Goal: Task Accomplishment & Management: Complete application form

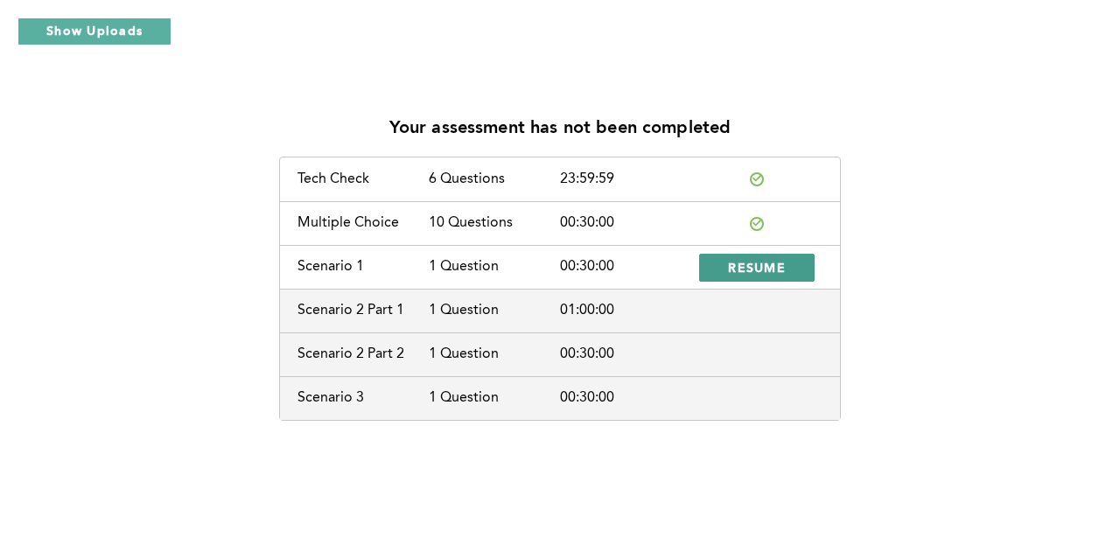
click at [792, 277] on button "RESUME" at bounding box center [757, 268] width 116 height 28
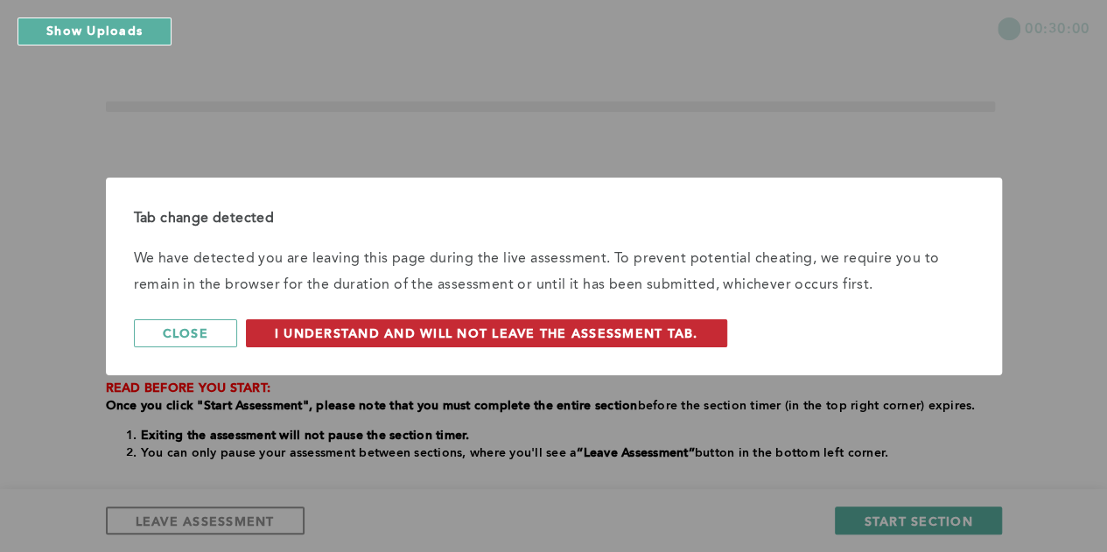
click at [654, 330] on span "I understand and will not leave the assessment tab." at bounding box center [487, 333] width 424 height 17
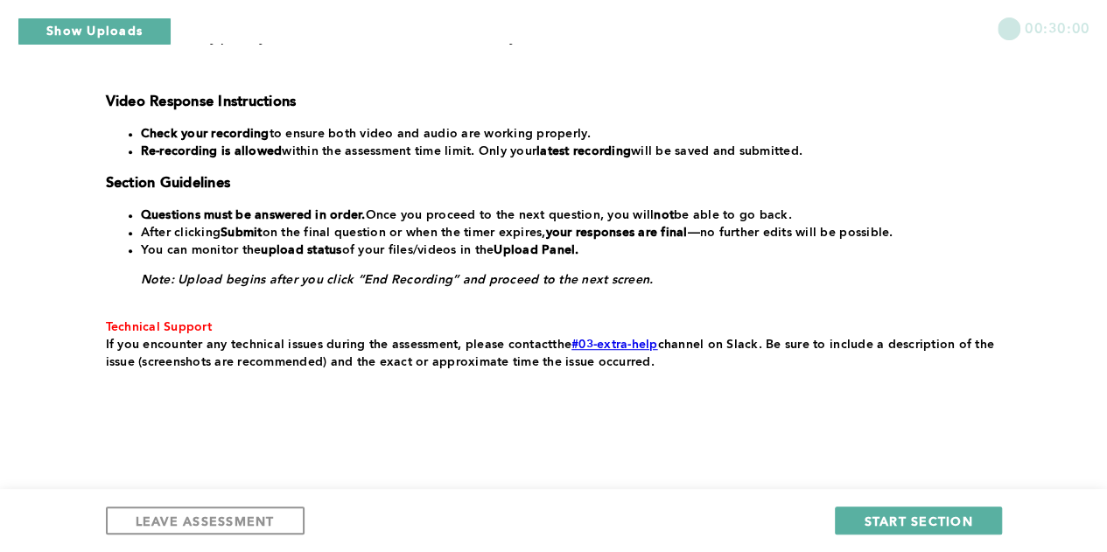
scroll to position [422, 0]
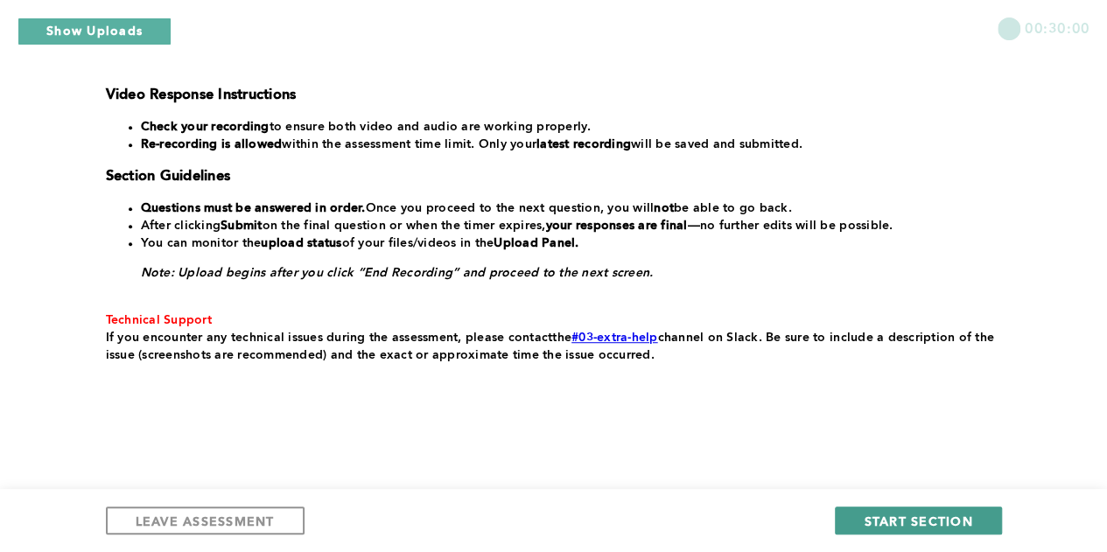
click at [933, 510] on button "START SECTION" at bounding box center [918, 521] width 166 height 28
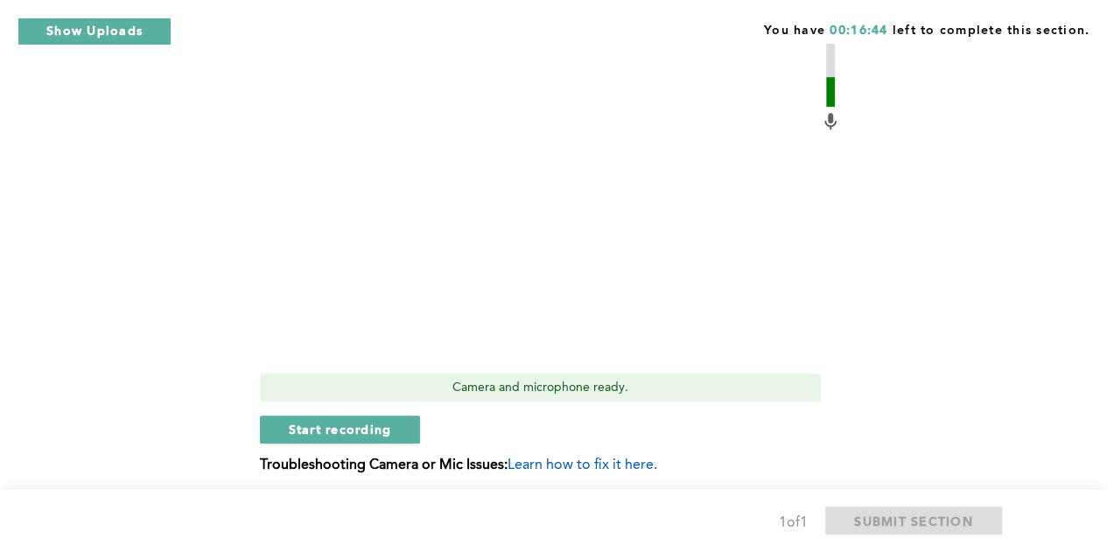
scroll to position [790, 0]
click at [373, 431] on span "Start recording" at bounding box center [340, 428] width 103 height 17
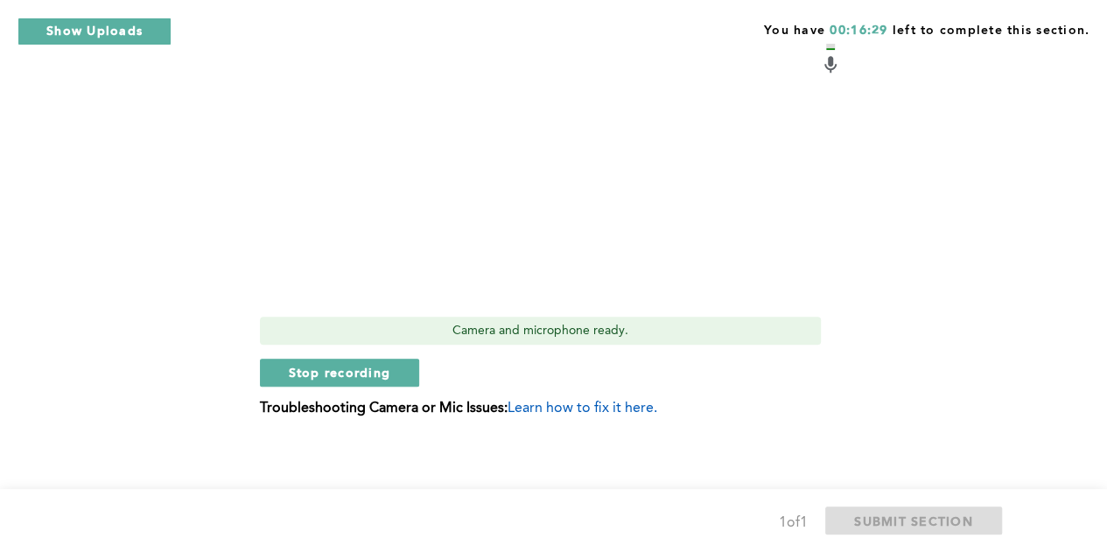
scroll to position [851, 0]
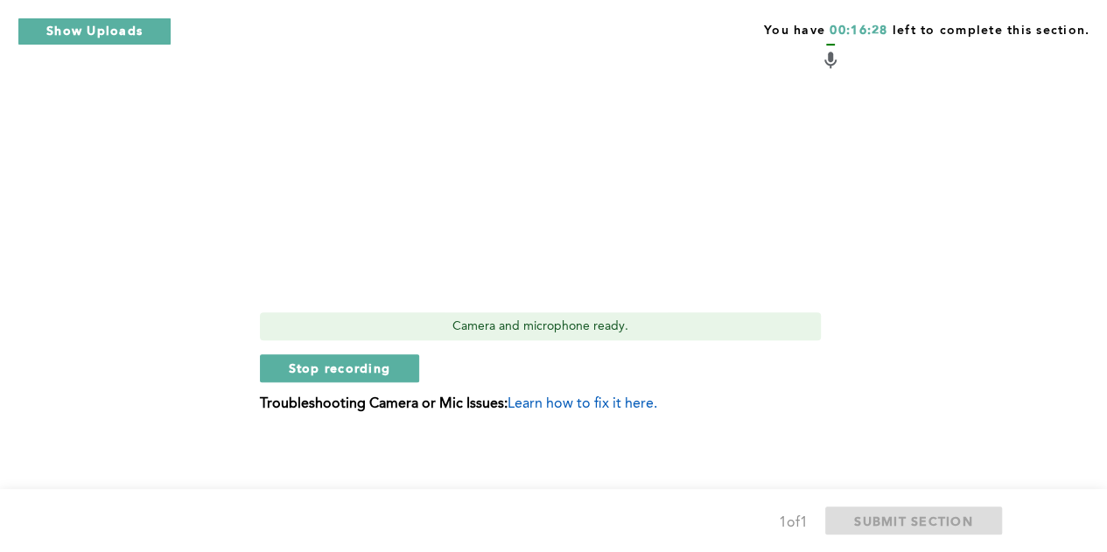
click at [410, 382] on div "Video Duration Remaining: 5:47 Camera and microphone ready. Stop recording Trou…" at bounding box center [550, 141] width 581 height 570
click at [394, 371] on button "Stop recording" at bounding box center [340, 368] width 160 height 28
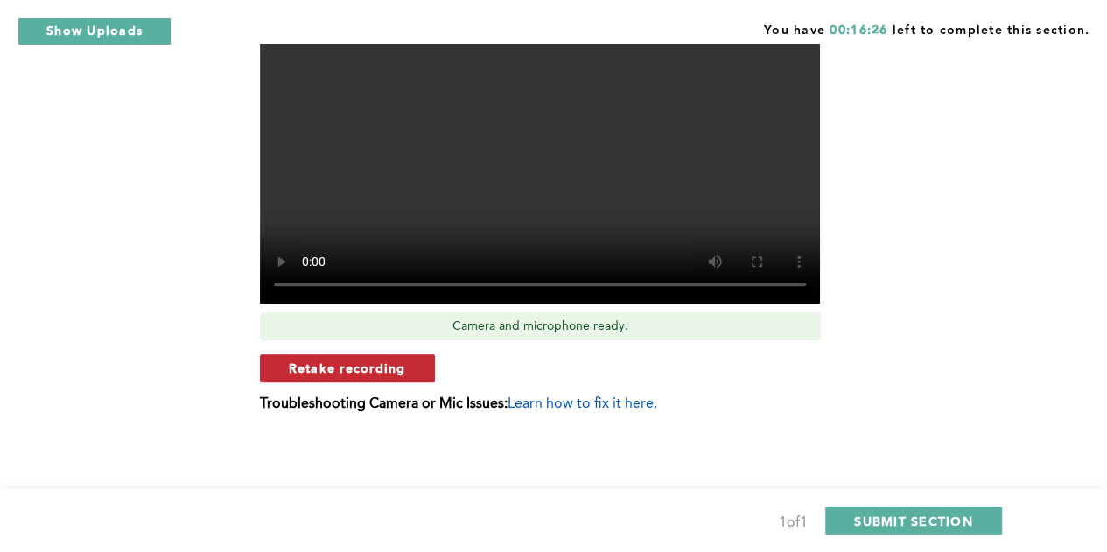
click at [390, 370] on span "Retake recording" at bounding box center [347, 368] width 117 height 17
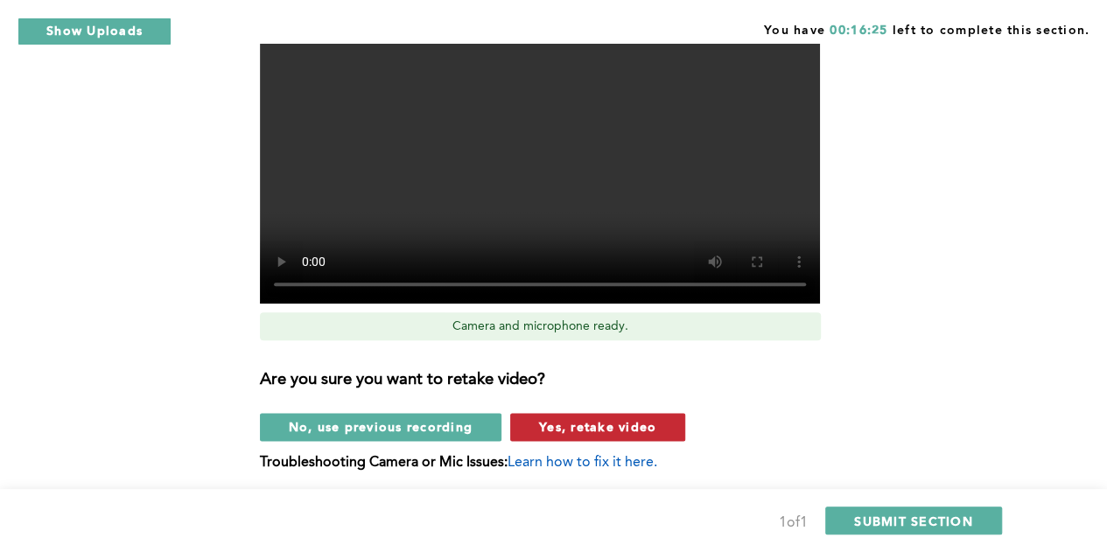
click at [558, 428] on span "Yes, retake video" at bounding box center [597, 426] width 117 height 17
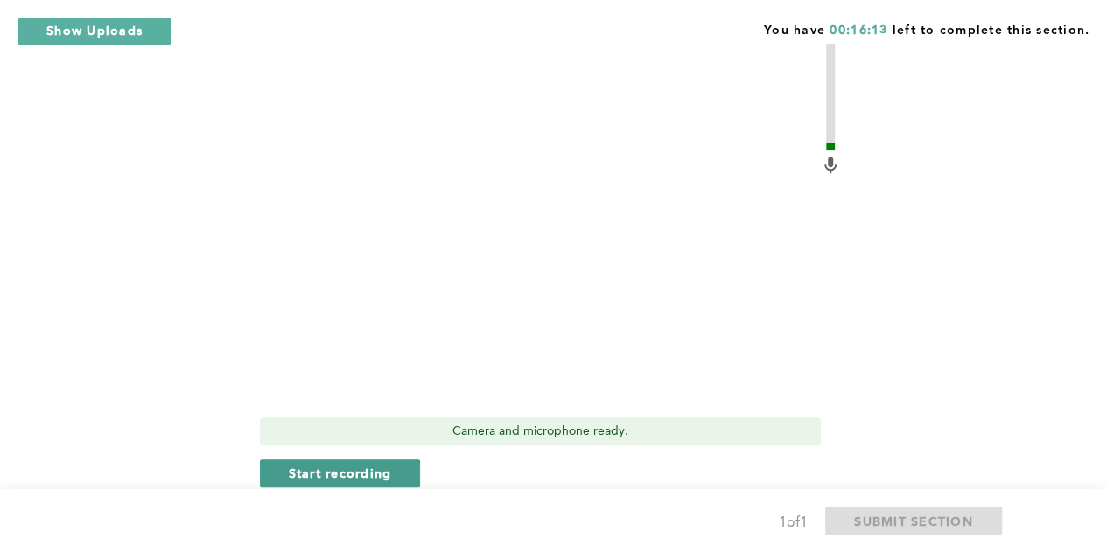
scroll to position [760, 0]
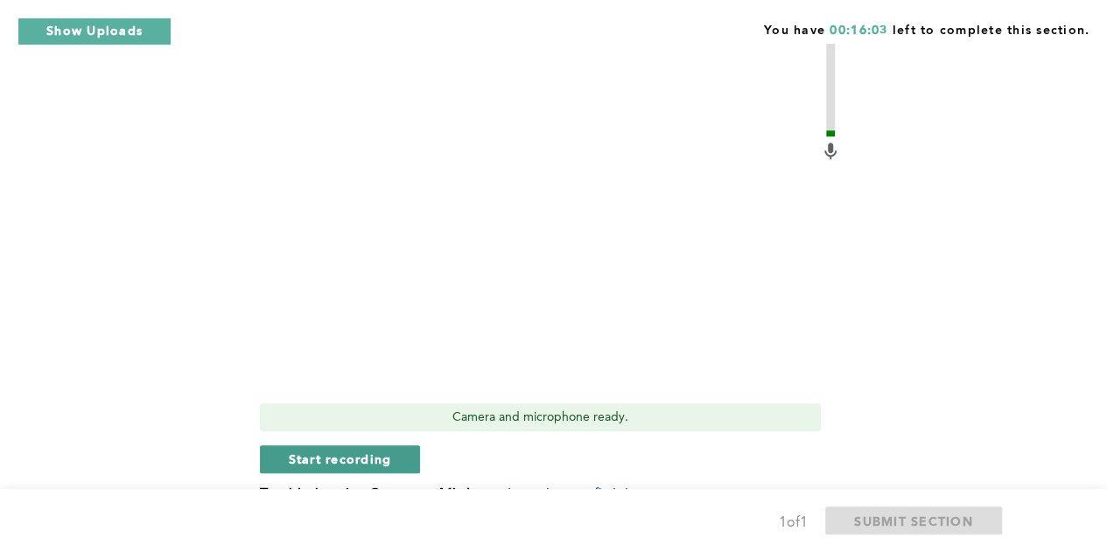
click at [373, 460] on span "Start recording" at bounding box center [340, 459] width 103 height 17
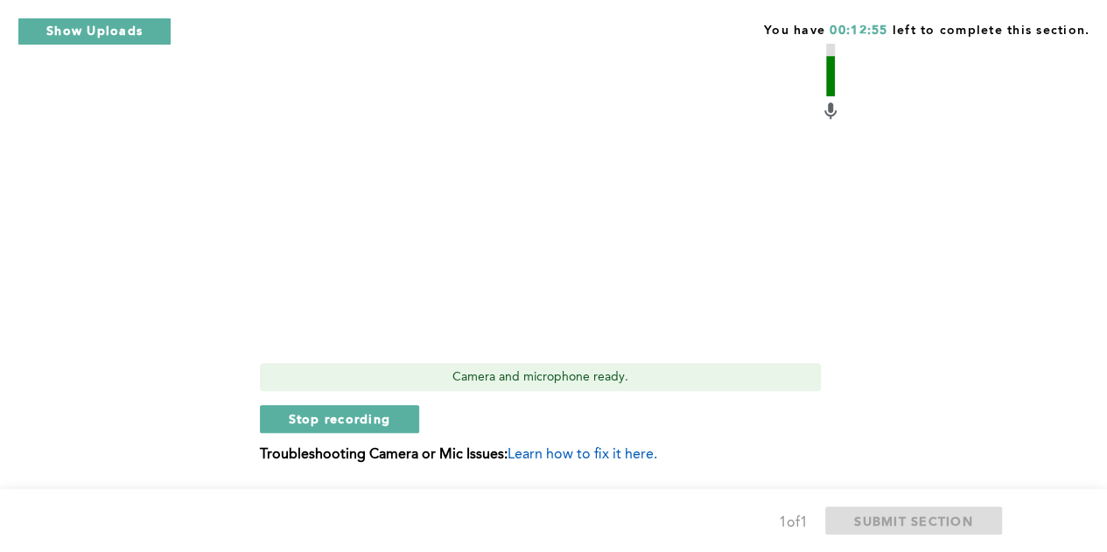
scroll to position [804, 0]
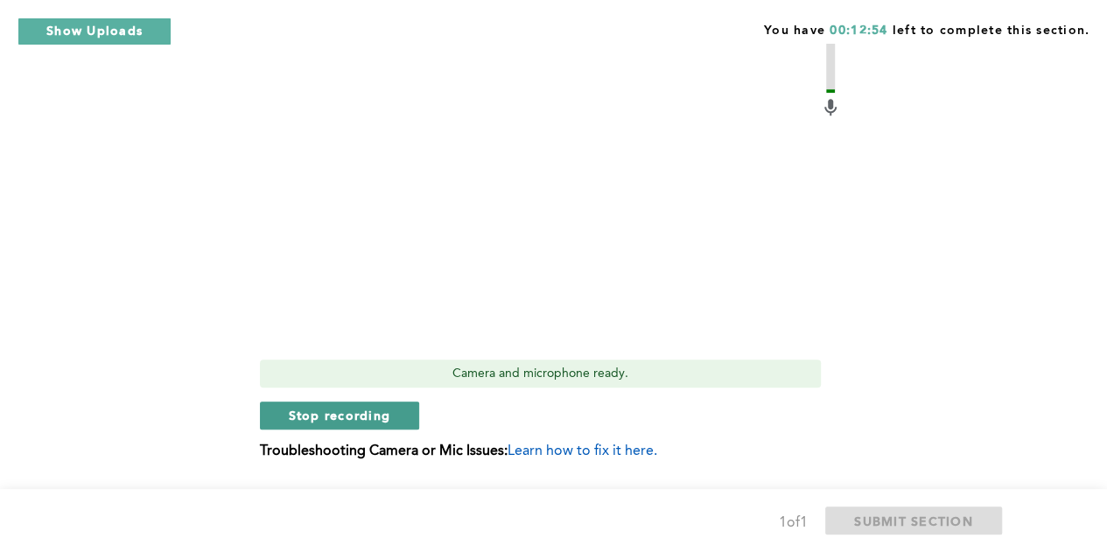
click at [376, 410] on span "Stop recording" at bounding box center [340, 415] width 102 height 17
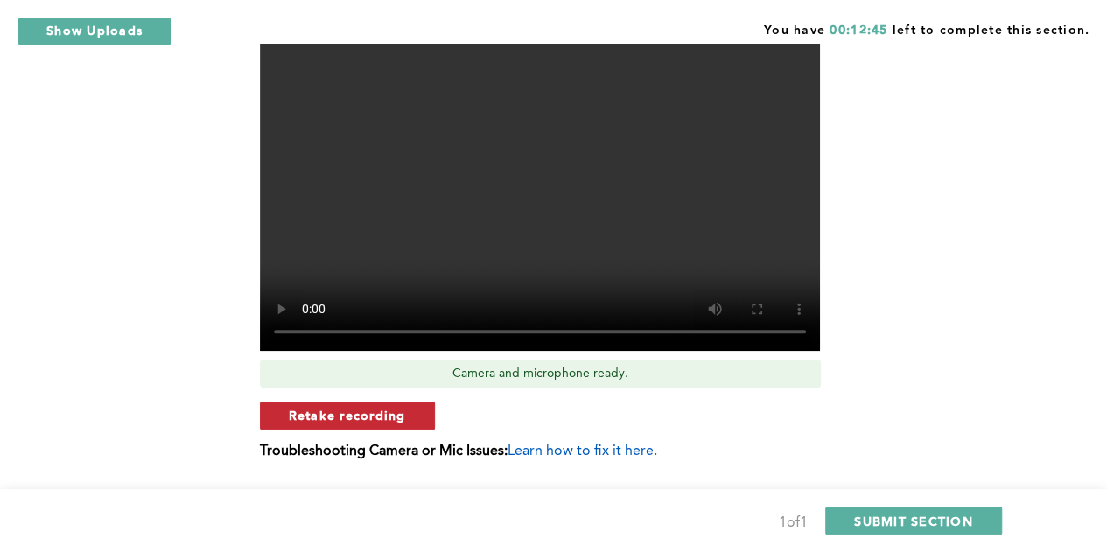
click at [411, 416] on button "Retake recording" at bounding box center [347, 416] width 175 height 28
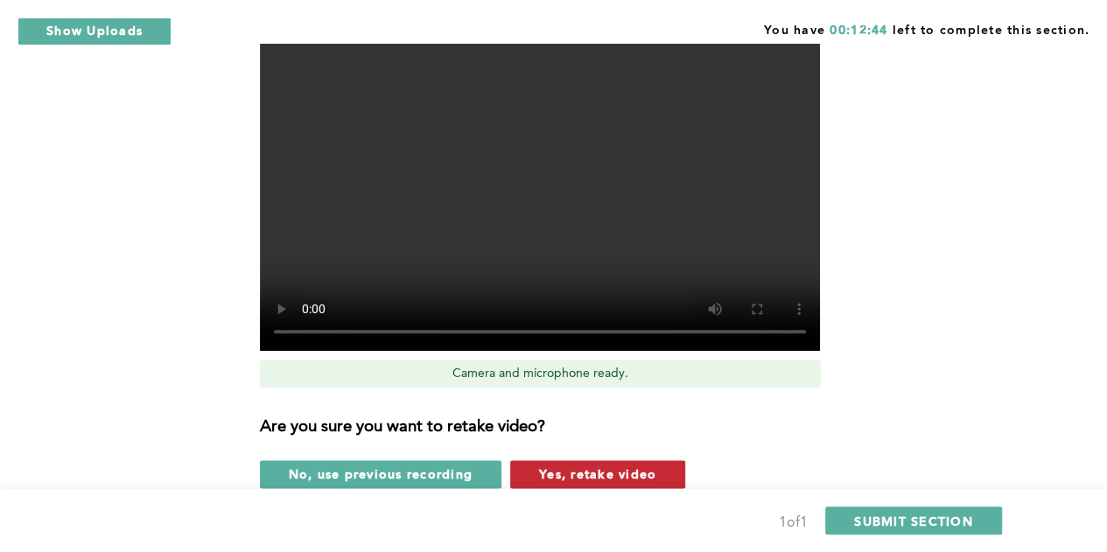
click at [555, 477] on span "Yes, retake video" at bounding box center [597, 474] width 117 height 17
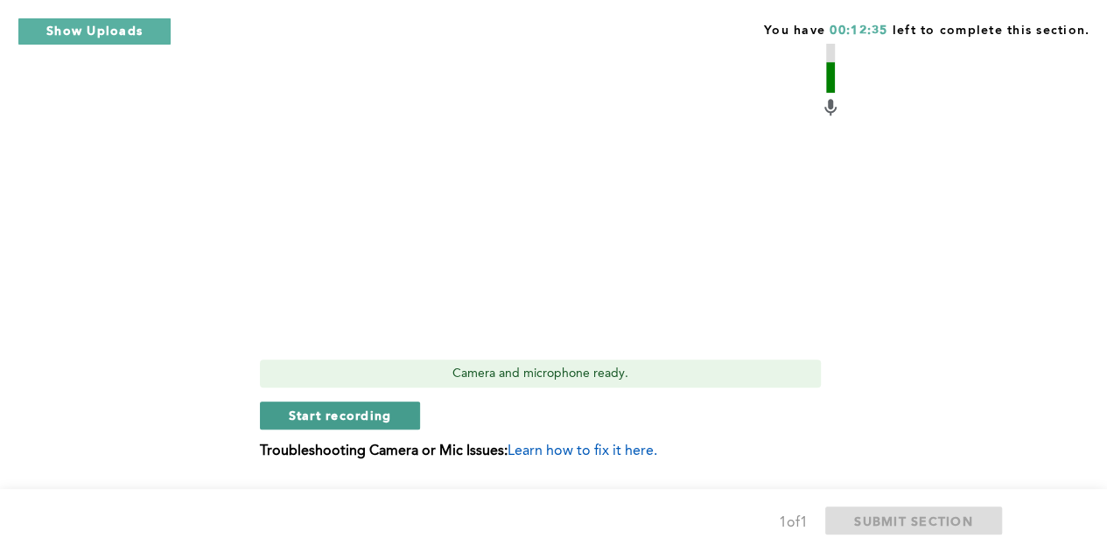
click at [371, 420] on span "Start recording" at bounding box center [340, 415] width 103 height 17
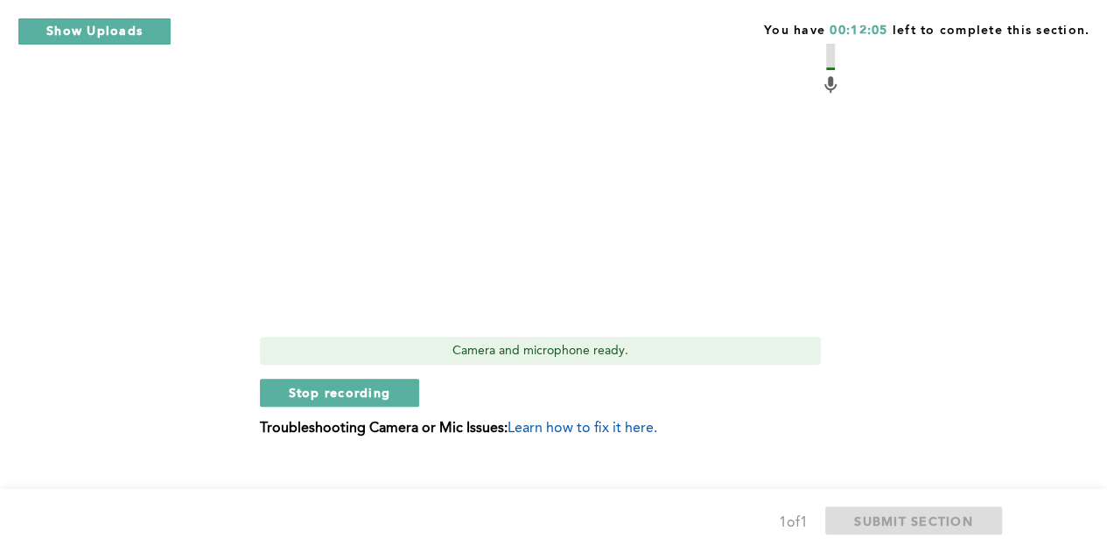
scroll to position [826, 0]
click at [385, 404] on button "Stop recording" at bounding box center [340, 393] width 160 height 28
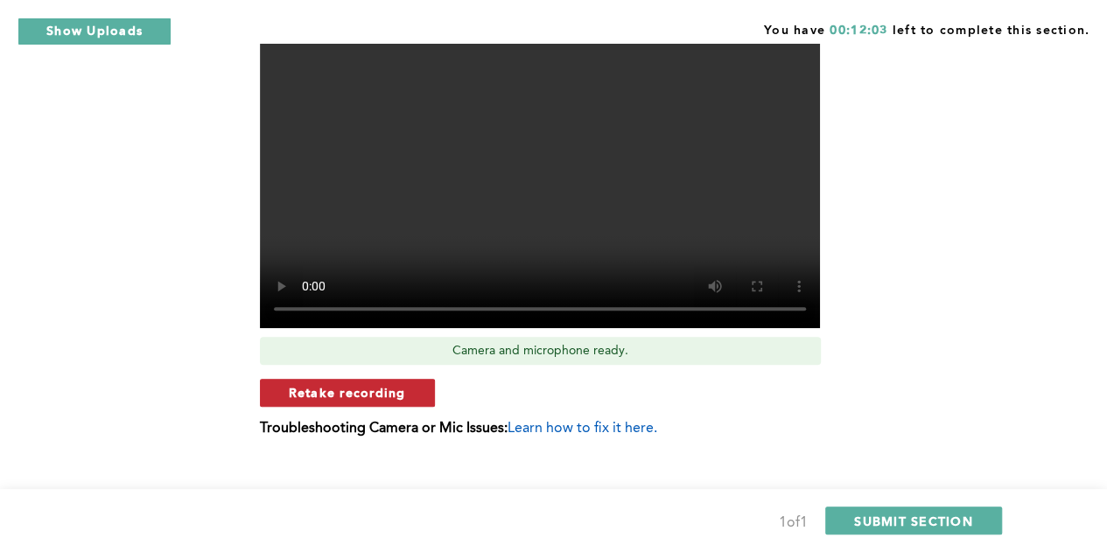
click at [399, 397] on span "Retake recording" at bounding box center [347, 392] width 117 height 17
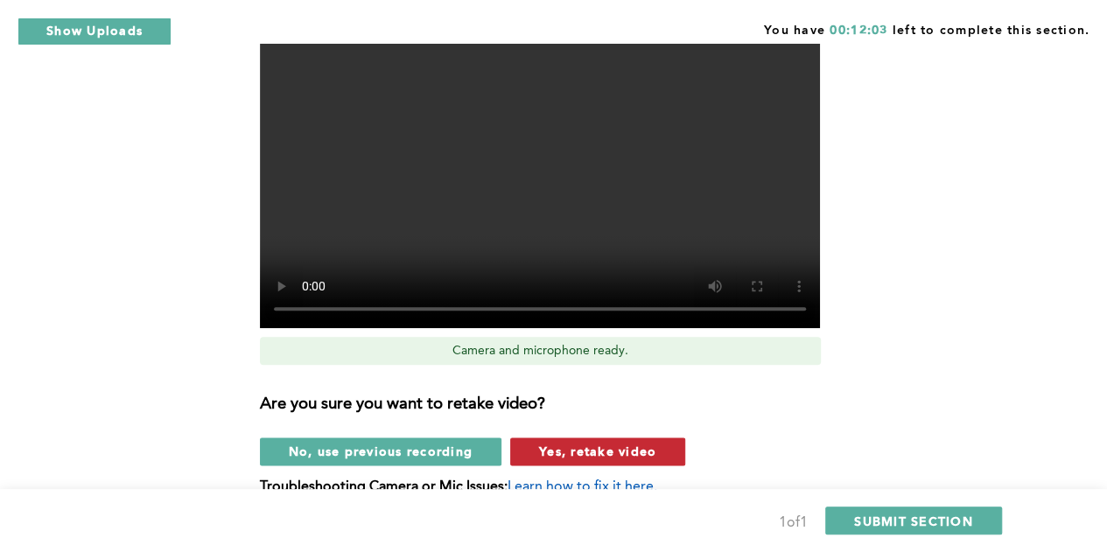
click at [565, 452] on span "Yes, retake video" at bounding box center [597, 451] width 117 height 17
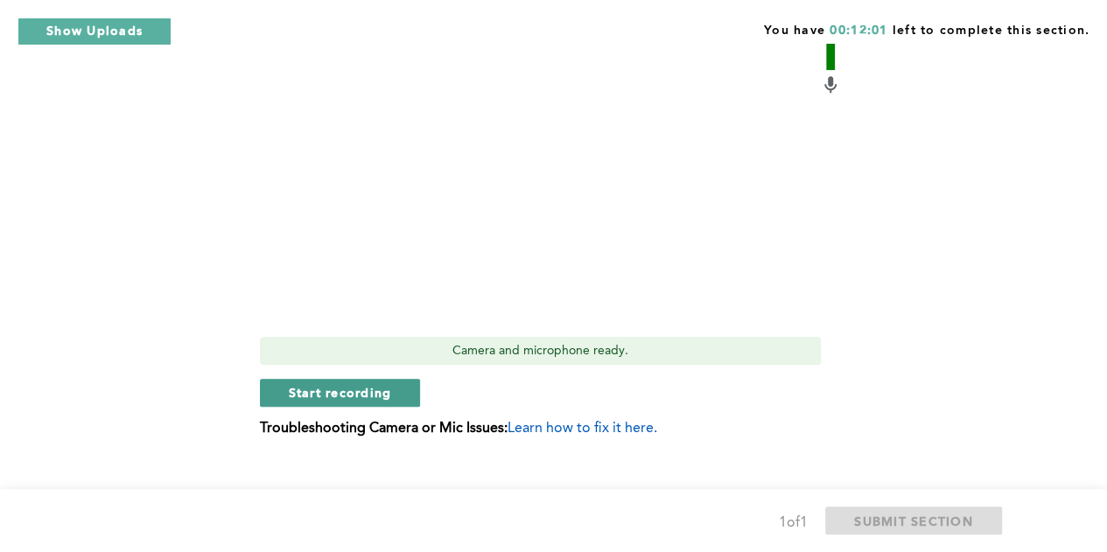
click at [346, 395] on span "Start recording" at bounding box center [340, 392] width 103 height 17
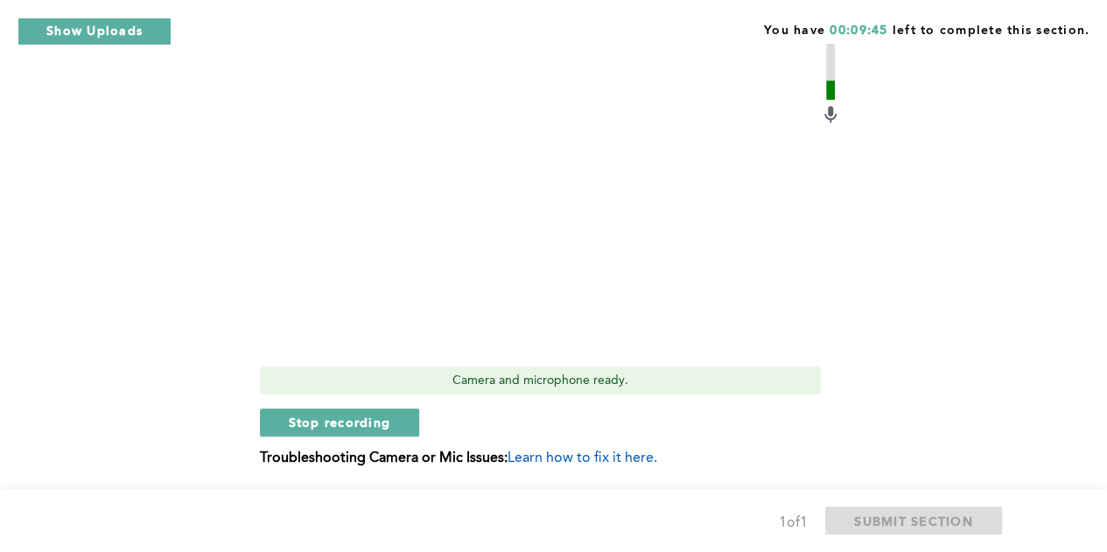
scroll to position [797, 0]
click at [390, 427] on button "Stop recording" at bounding box center [340, 423] width 160 height 28
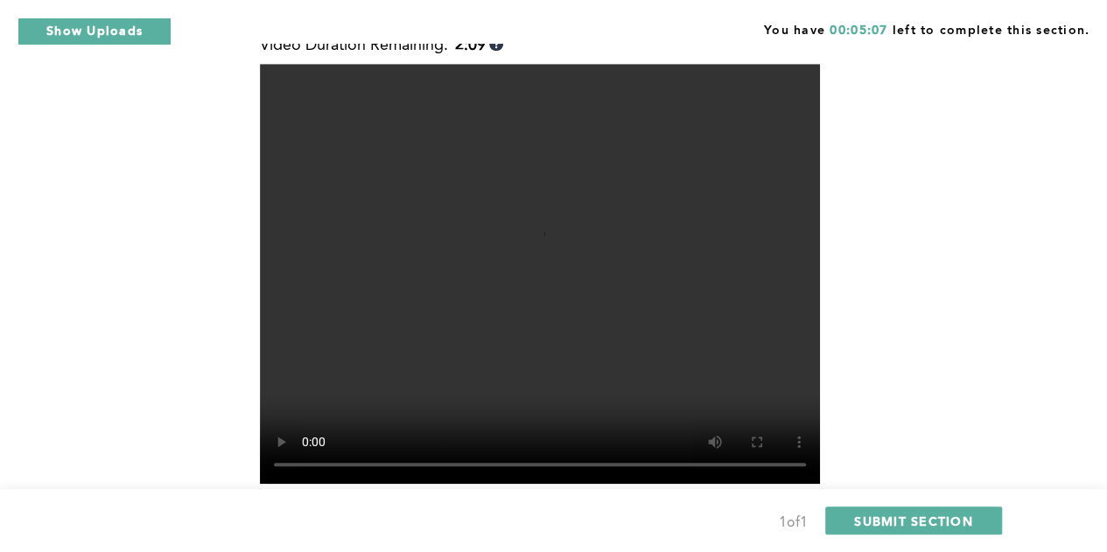
scroll to position [669, 0]
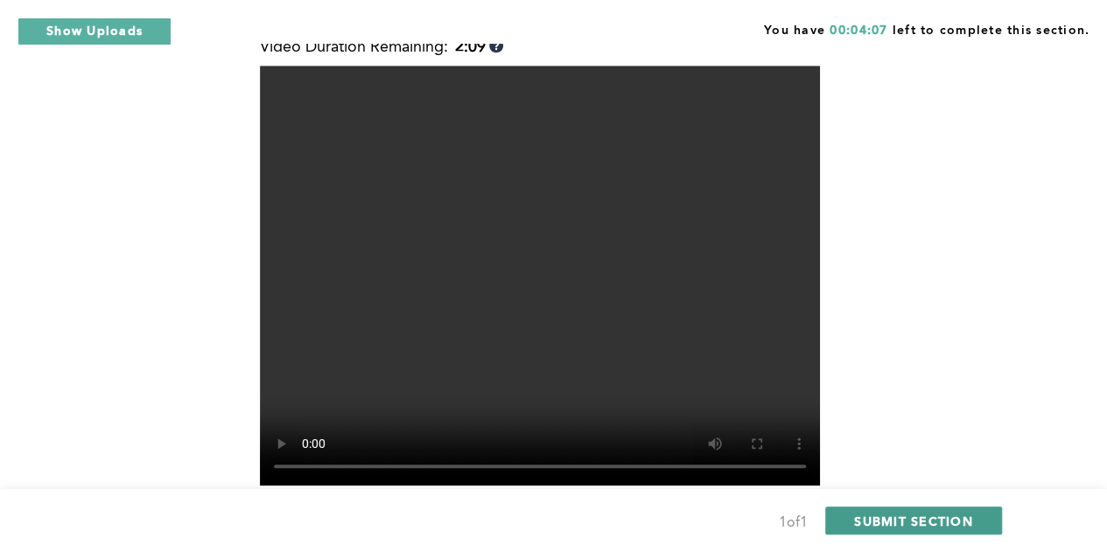
click at [922, 518] on span "SUBMIT SECTION" at bounding box center [913, 521] width 119 height 17
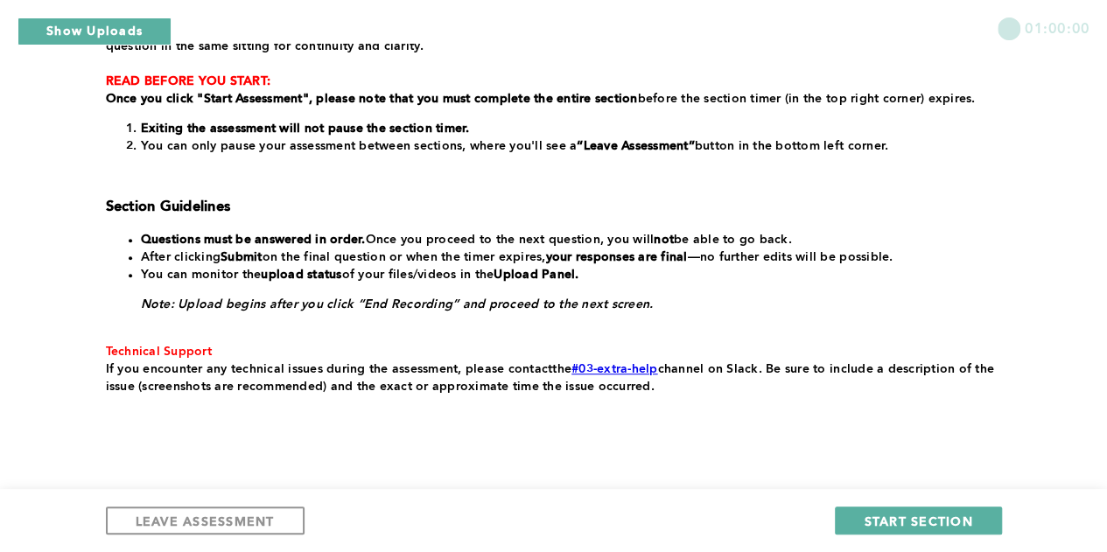
scroll to position [378, 0]
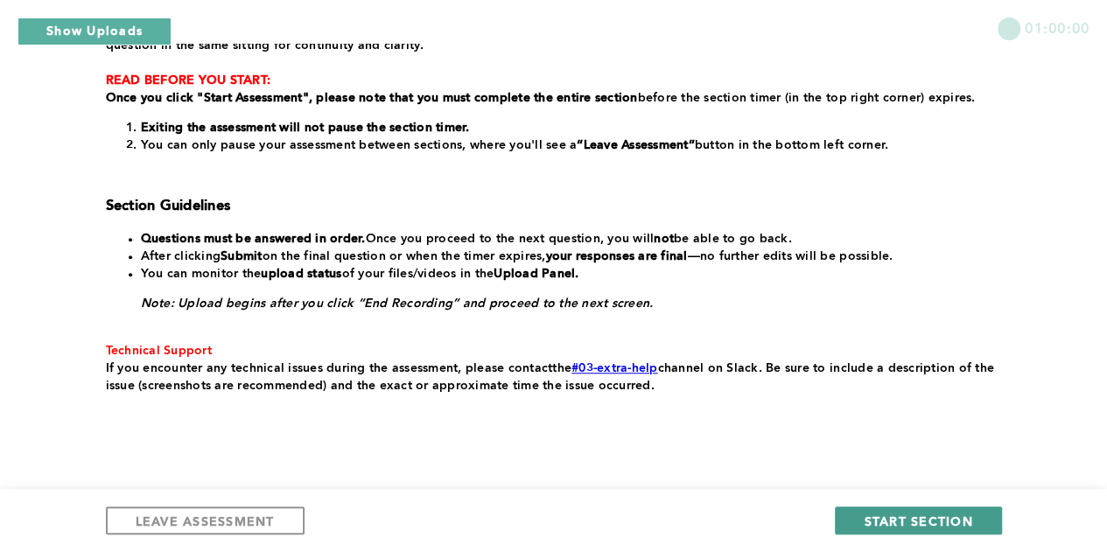
click at [907, 518] on span "START SECTION" at bounding box center [918, 521] width 109 height 17
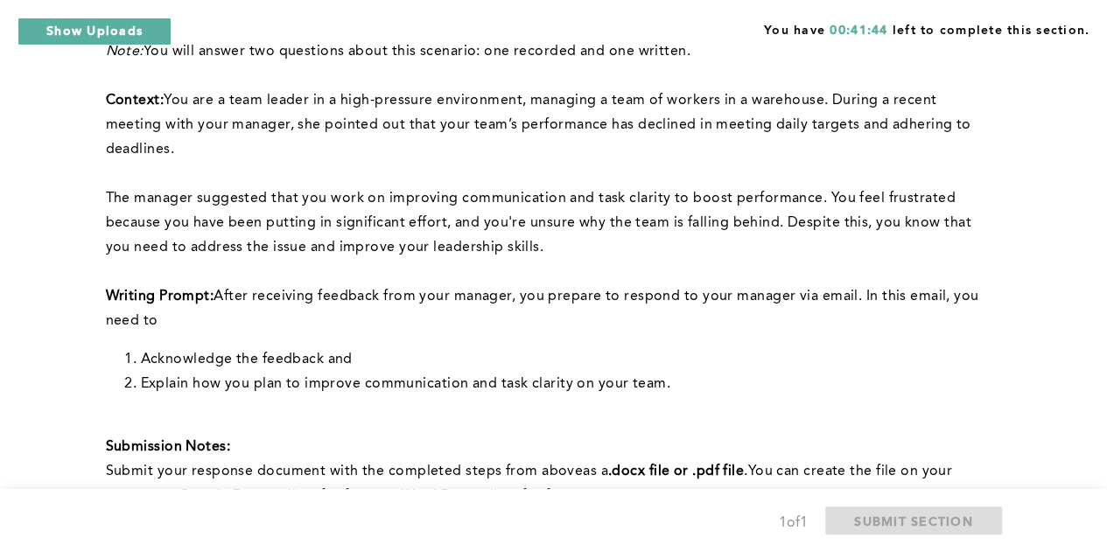
scroll to position [164, 0]
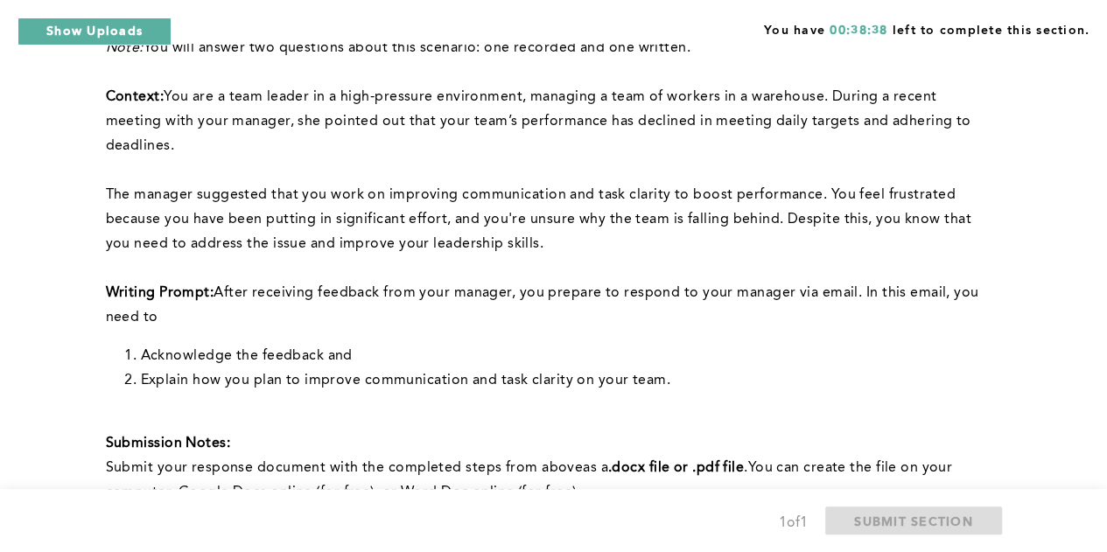
click at [520, 295] on span "After receiving feedback from your manager, you prepare to respond to your mana…" at bounding box center [544, 305] width 877 height 39
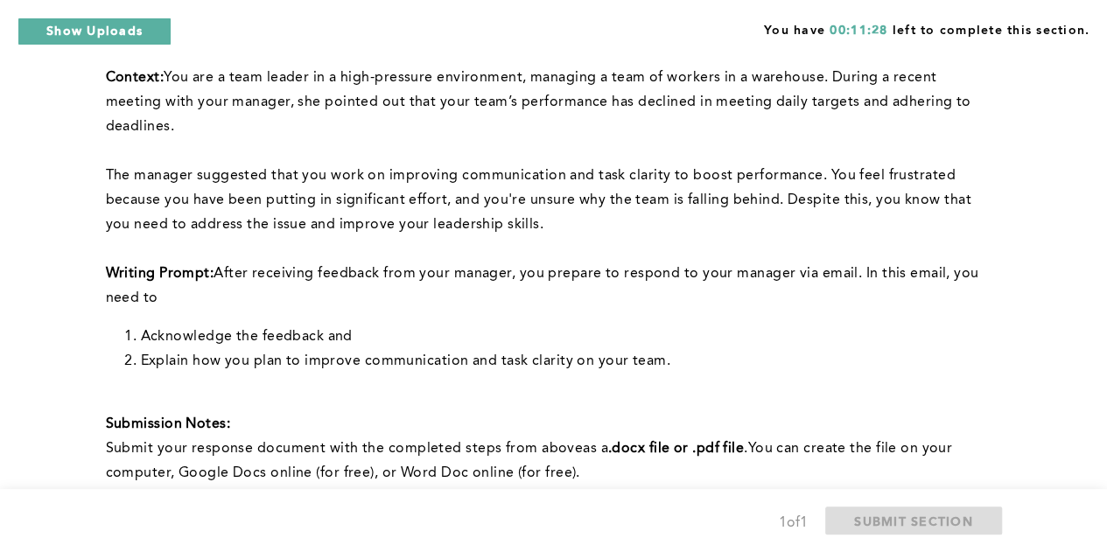
scroll to position [558, 0]
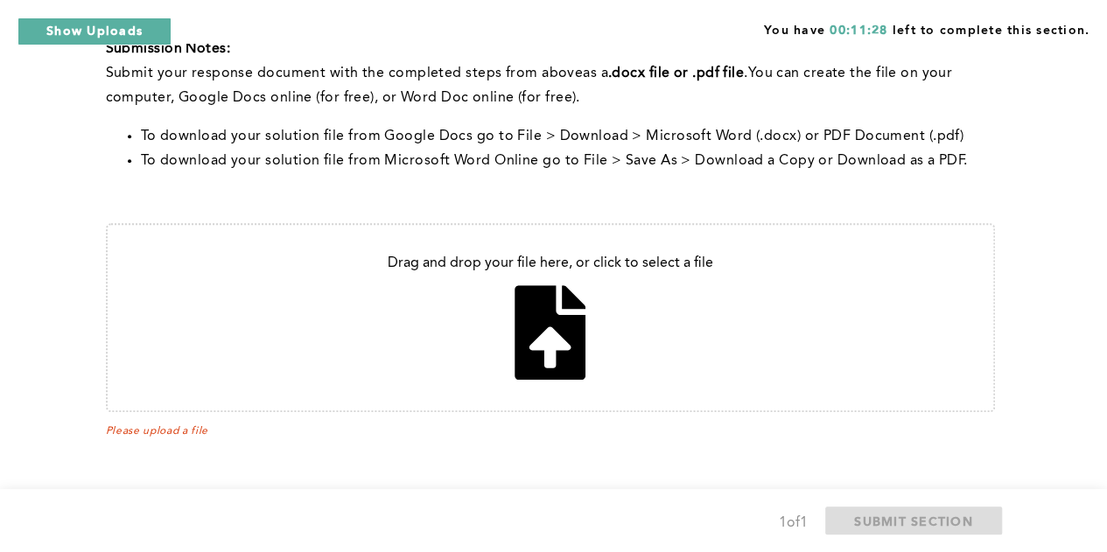
click at [544, 349] on input "file" at bounding box center [551, 318] width 886 height 186
type input "C:\fakepath\E-mail - Manager feedback.docx"
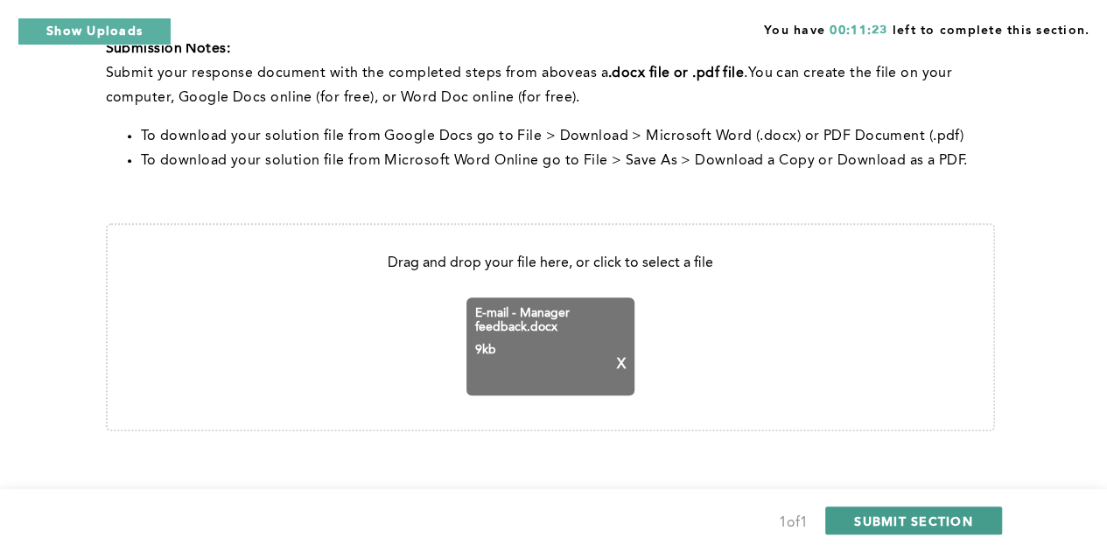
click at [873, 520] on span "SUBMIT SECTION" at bounding box center [913, 521] width 119 height 17
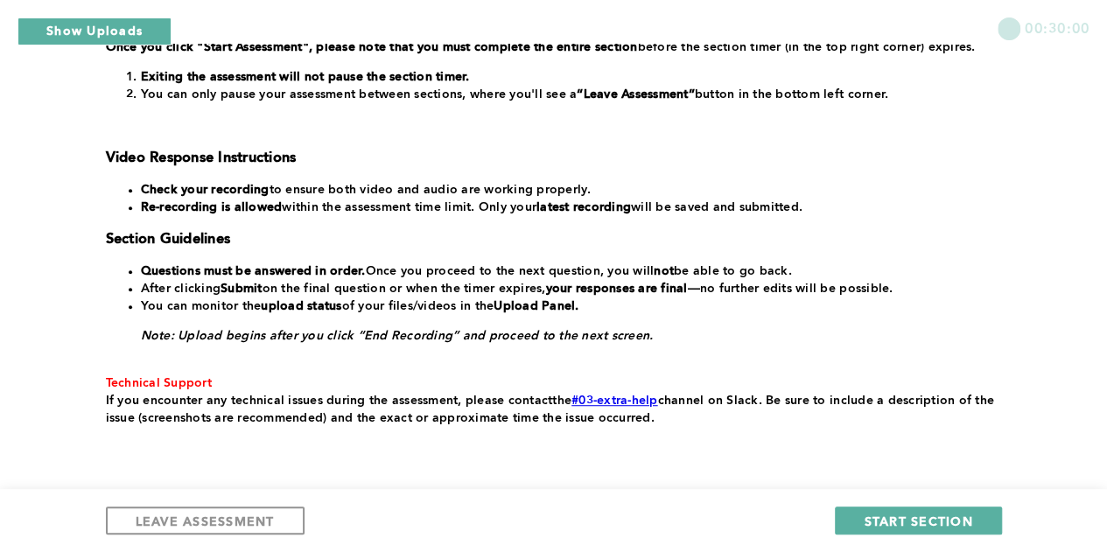
scroll to position [360, 0]
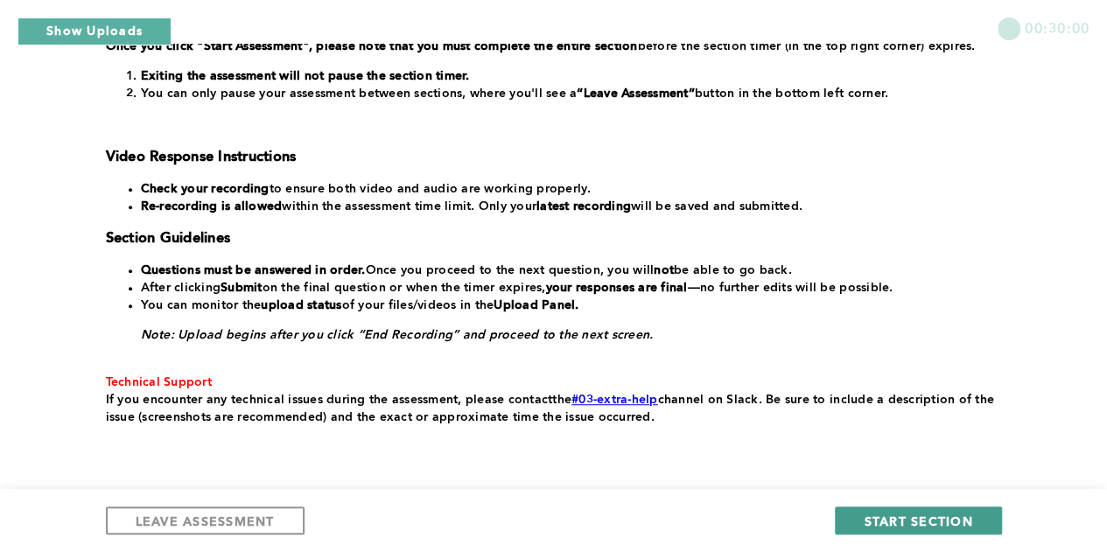
click at [861, 514] on button "START SECTION" at bounding box center [918, 521] width 166 height 28
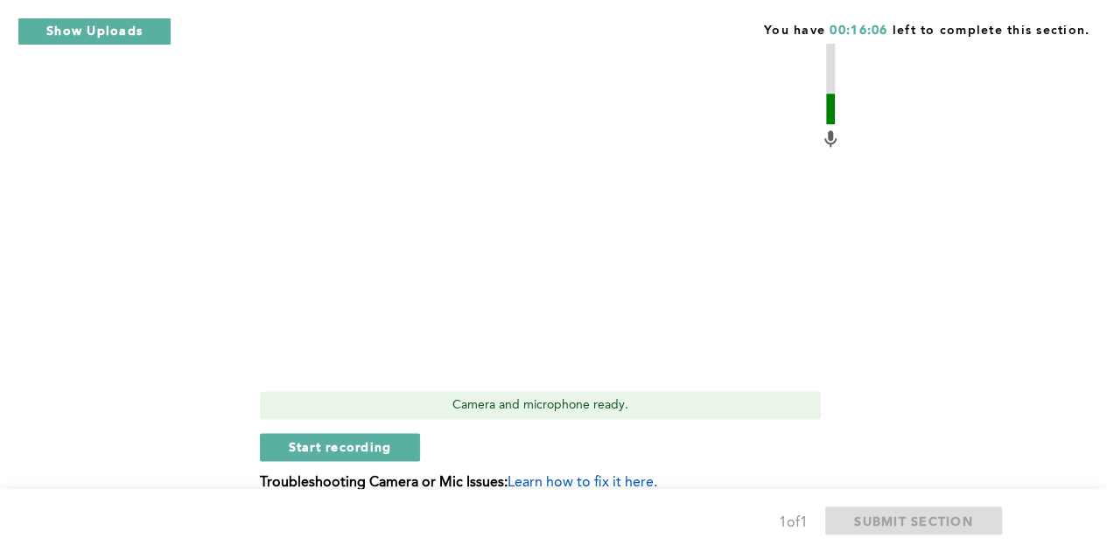
scroll to position [893, 0]
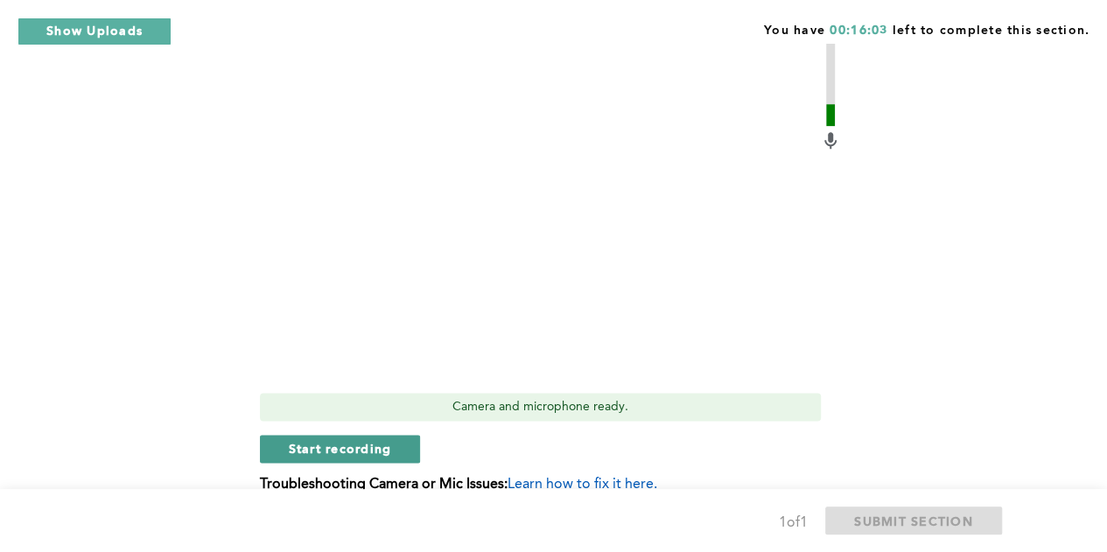
click at [368, 451] on span "Start recording" at bounding box center [340, 448] width 103 height 17
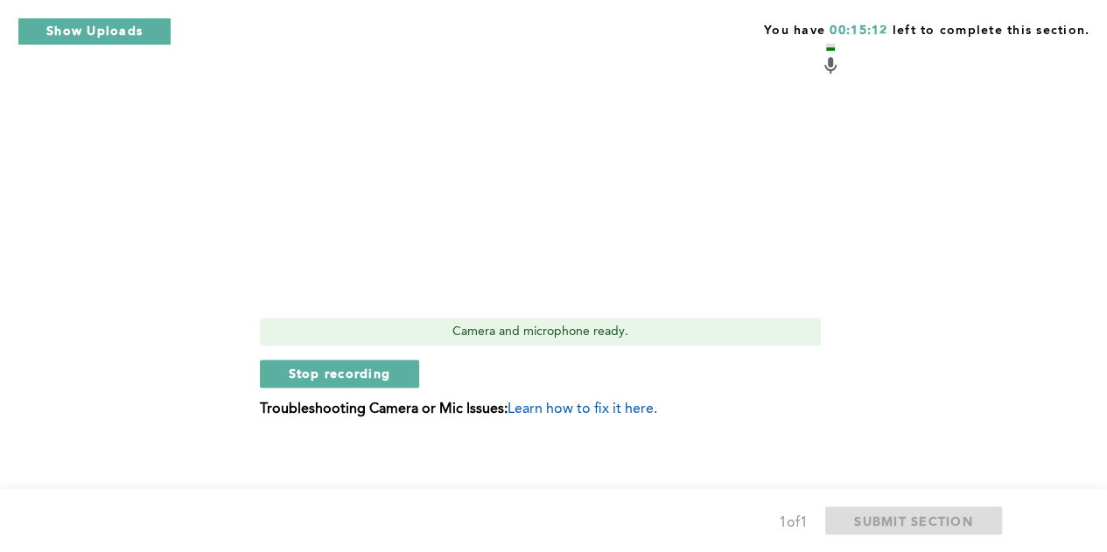
scroll to position [966, 0]
click at [397, 384] on button "Stop recording" at bounding box center [340, 375] width 160 height 28
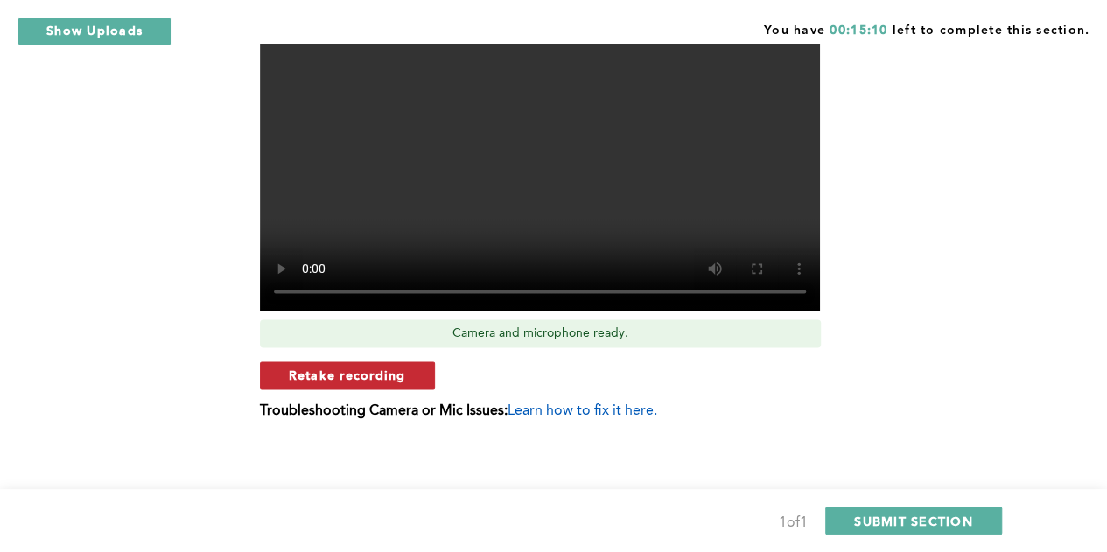
click at [391, 380] on span "Retake recording" at bounding box center [347, 375] width 117 height 17
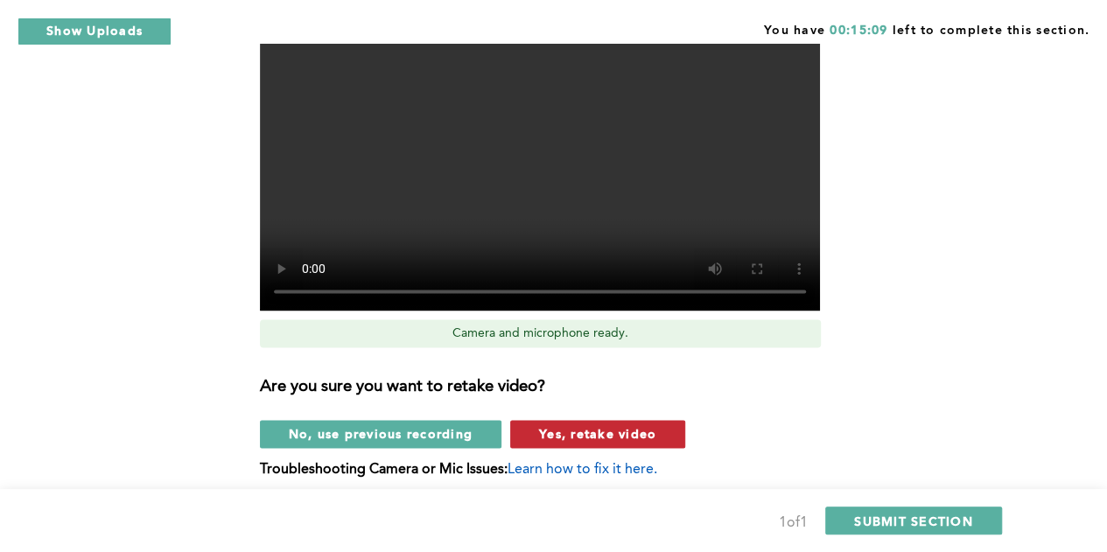
click at [619, 429] on span "Yes, retake video" at bounding box center [597, 433] width 117 height 17
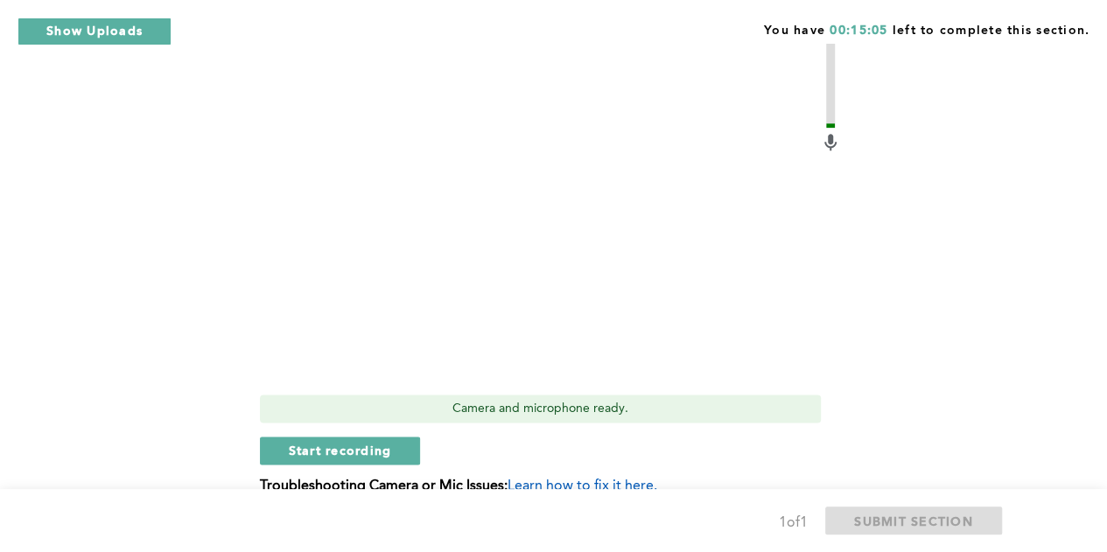
scroll to position [893, 0]
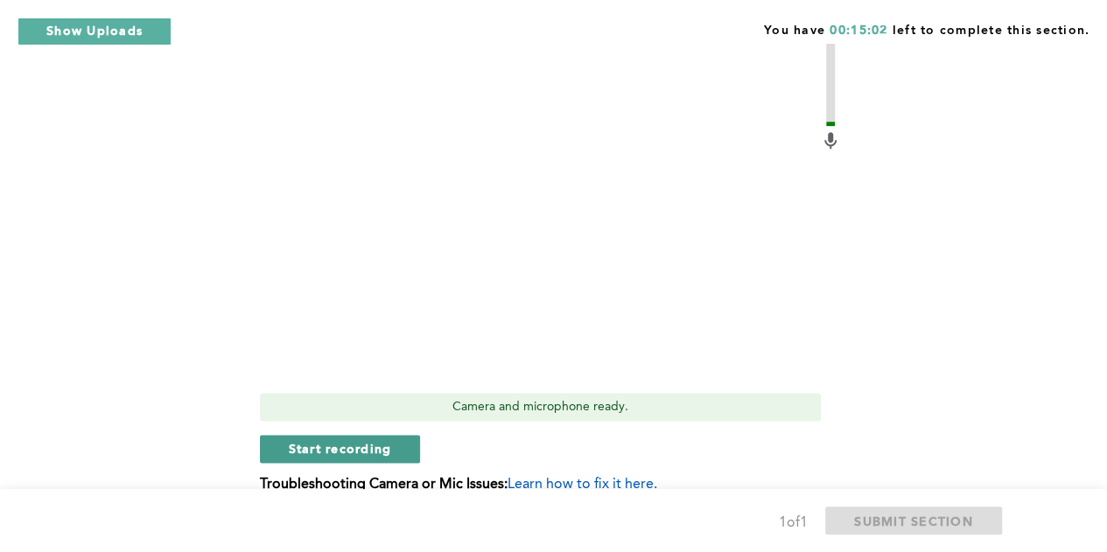
click at [383, 449] on span "Start recording" at bounding box center [340, 448] width 103 height 17
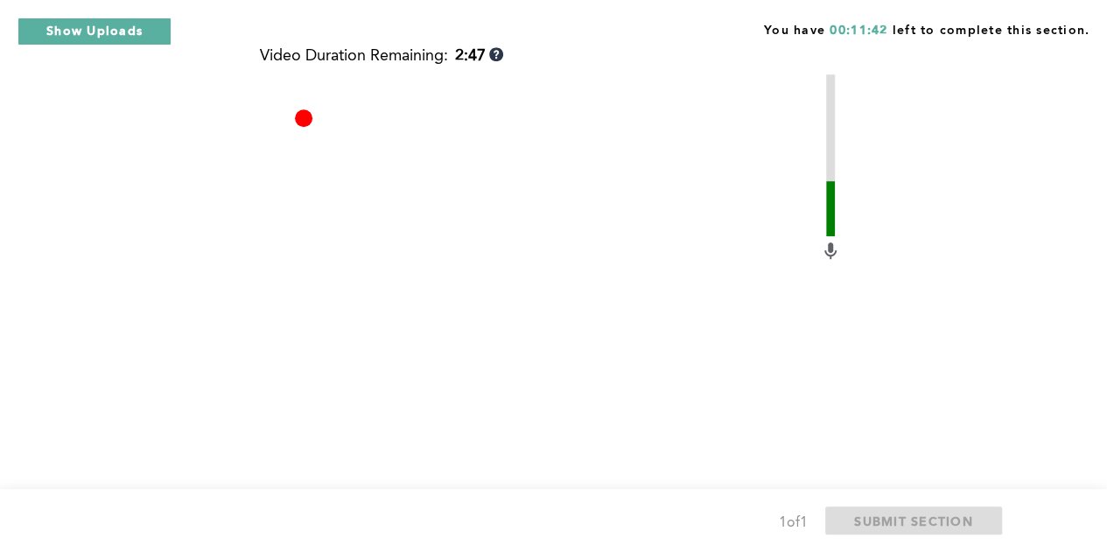
scroll to position [784, 0]
click at [614, 311] on video at bounding box center [540, 283] width 560 height 420
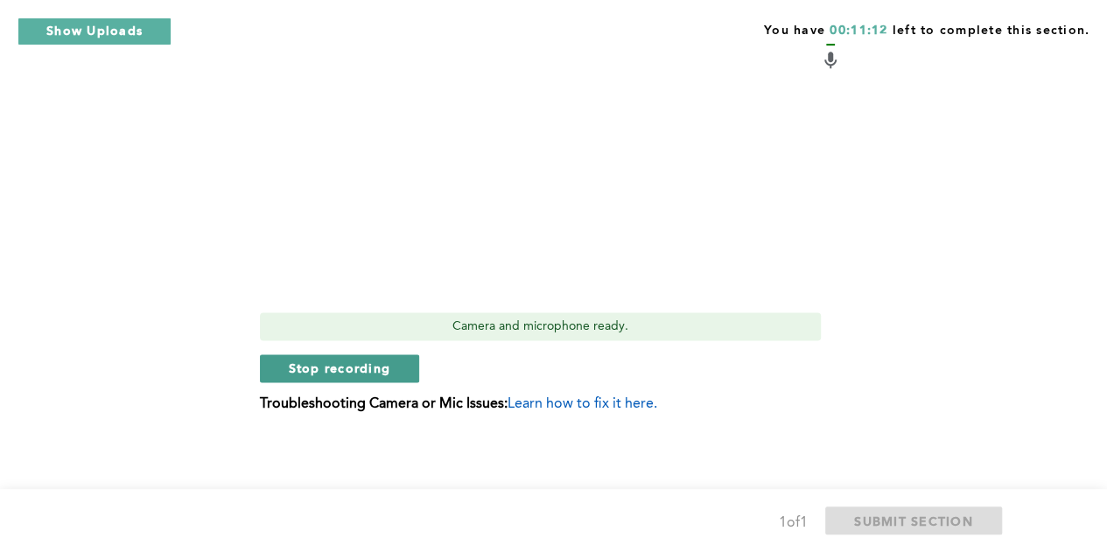
click at [362, 379] on button "Stop recording" at bounding box center [340, 368] width 160 height 28
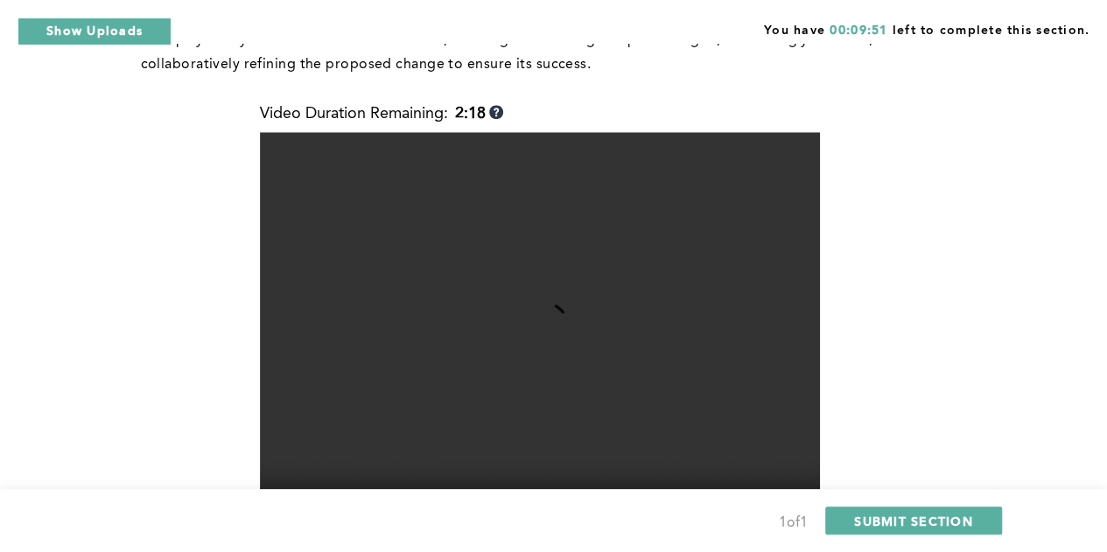
scroll to position [725, 0]
click at [558, 340] on video at bounding box center [540, 342] width 560 height 420
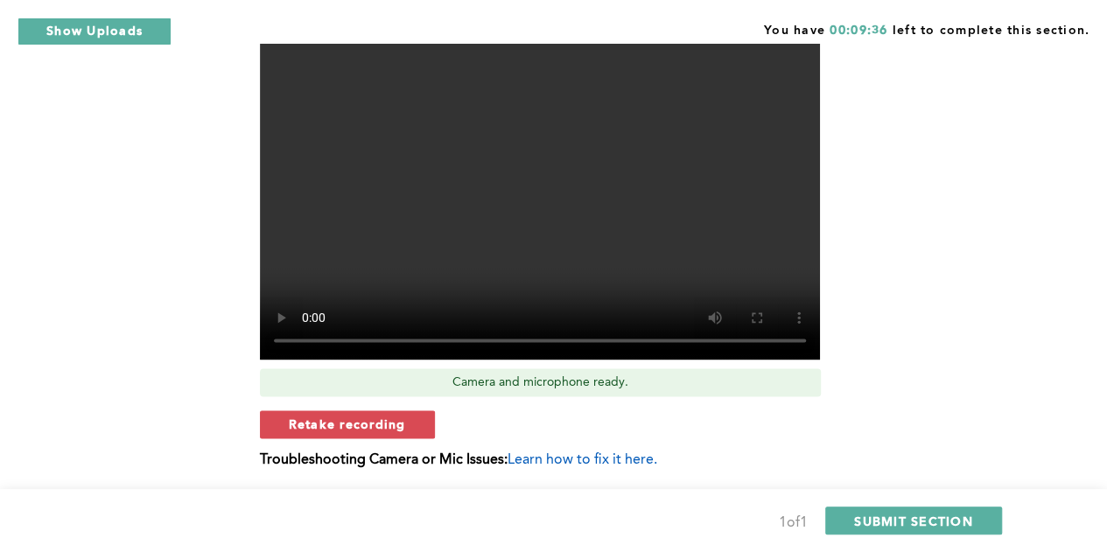
scroll to position [919, 0]
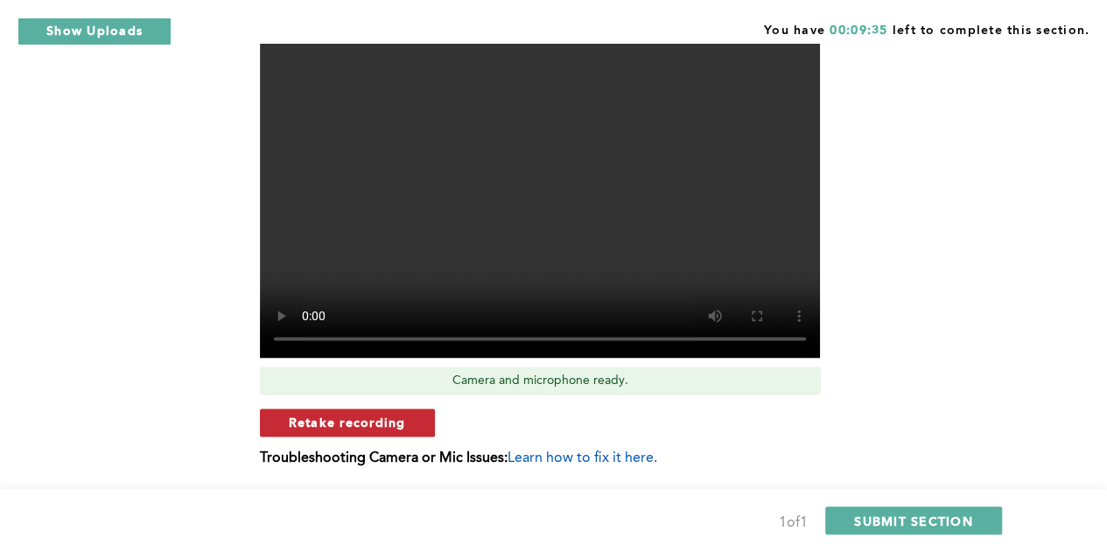
click at [395, 421] on span "Retake recording" at bounding box center [347, 422] width 117 height 17
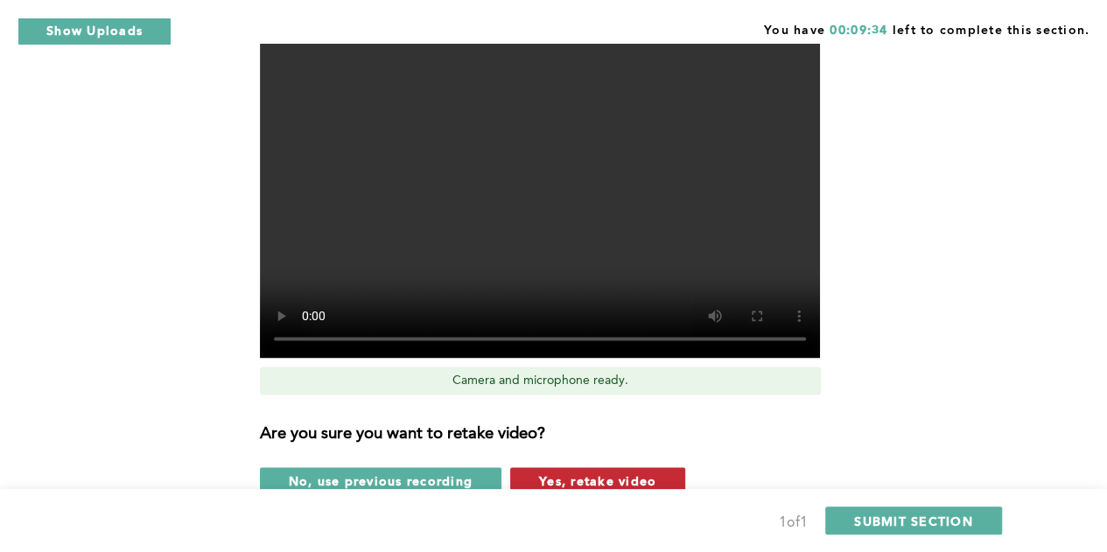
click at [565, 480] on span "Yes, retake video" at bounding box center [597, 481] width 117 height 17
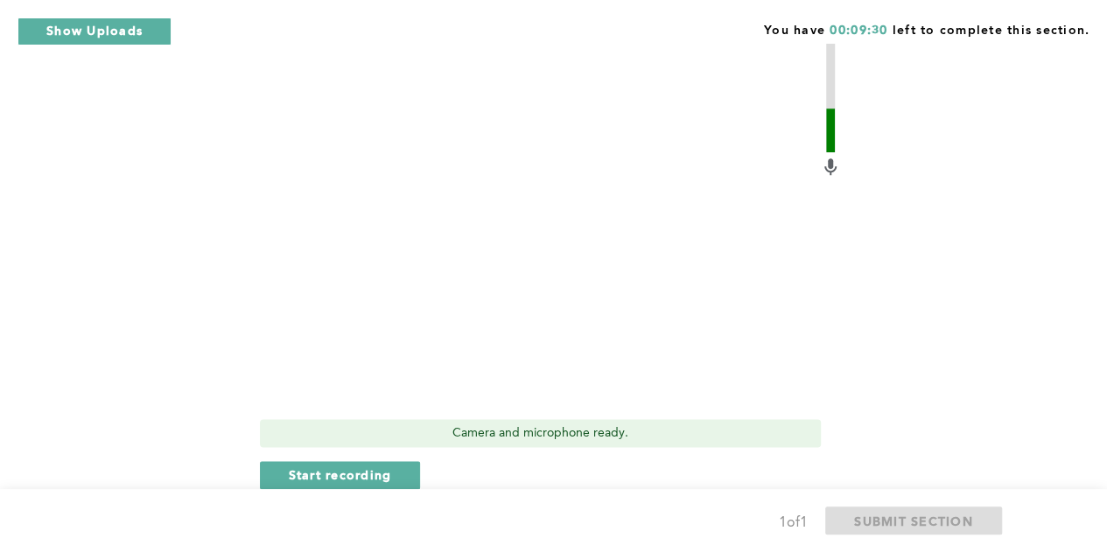
scroll to position [884, 0]
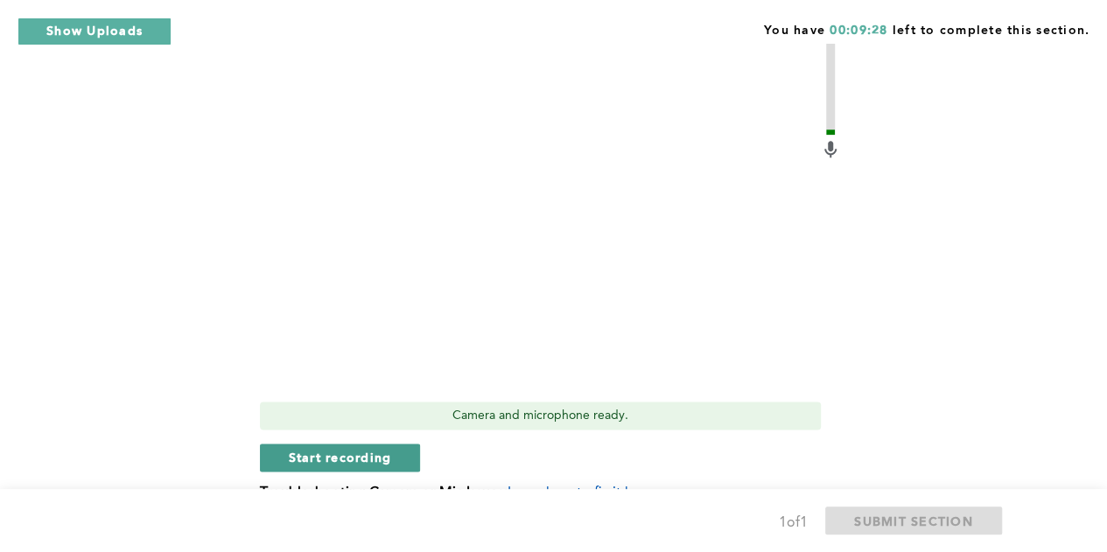
click at [400, 451] on button "Start recording" at bounding box center [340, 458] width 161 height 28
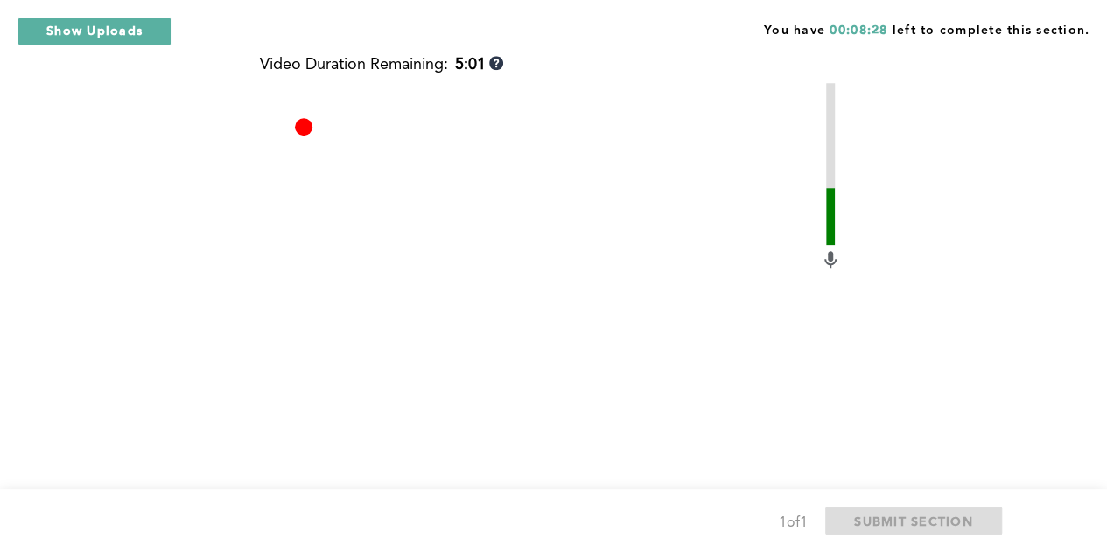
scroll to position [776, 0]
click at [638, 346] on video at bounding box center [540, 291] width 560 height 420
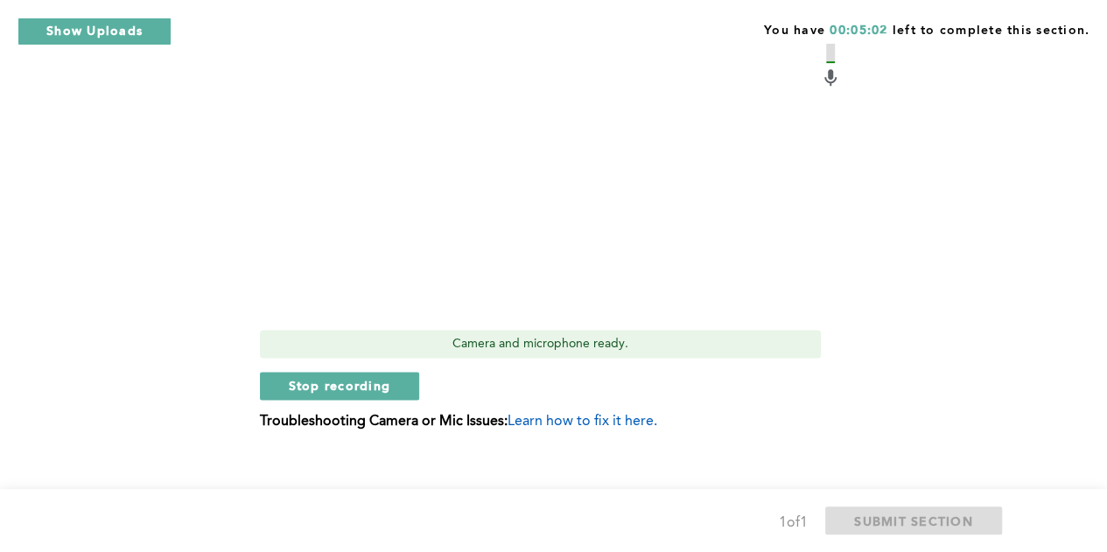
scroll to position [973, 0]
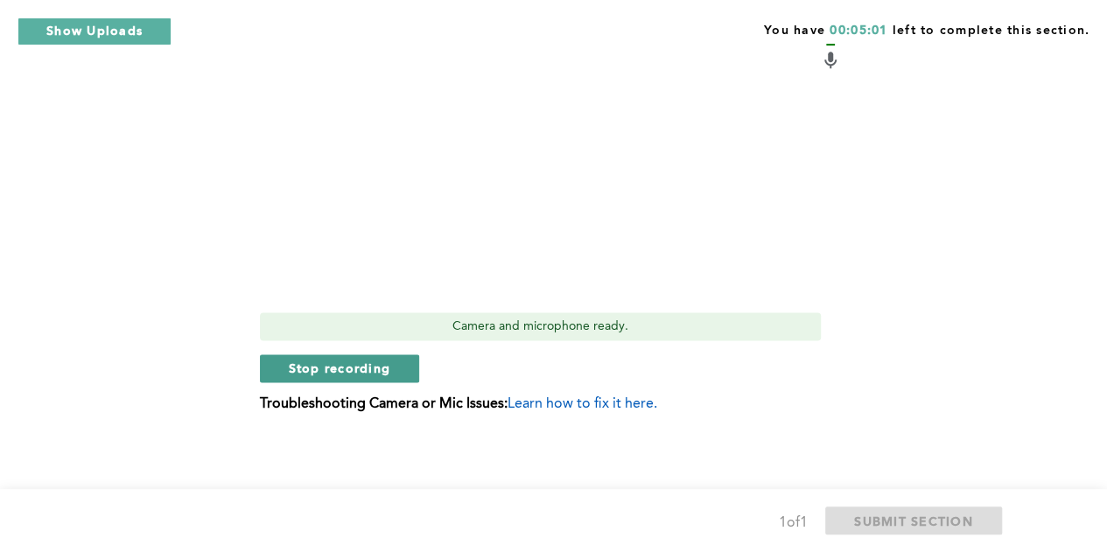
click at [356, 369] on span "Stop recording" at bounding box center [340, 368] width 102 height 17
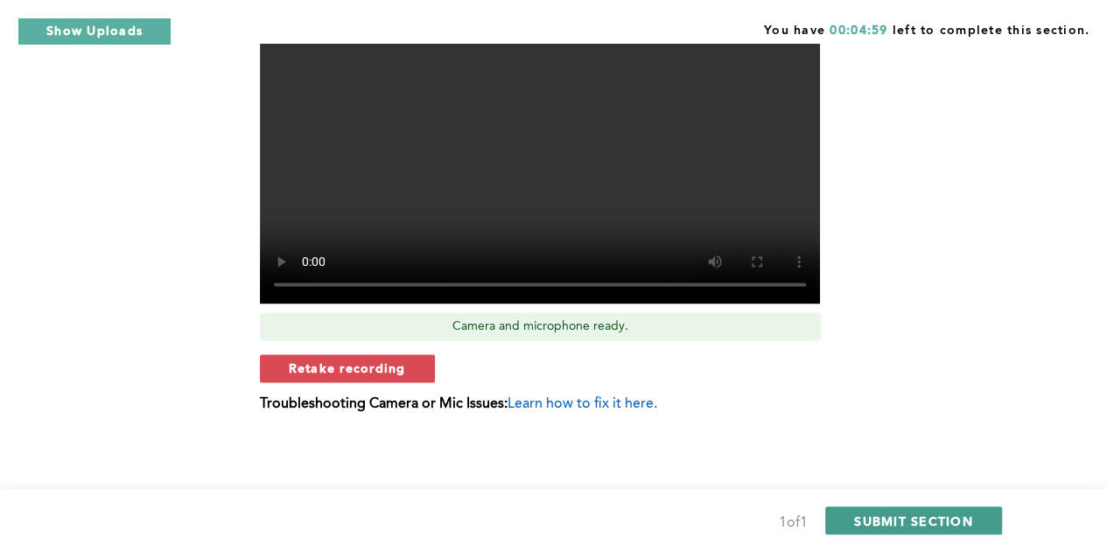
click at [877, 519] on span "SUBMIT SECTION" at bounding box center [913, 521] width 119 height 17
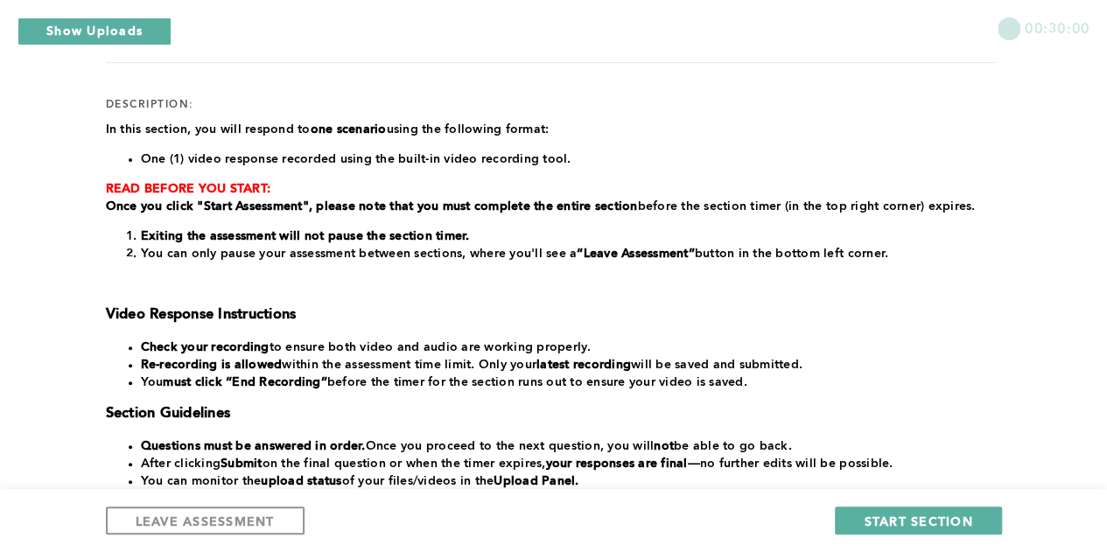
scroll to position [165, 0]
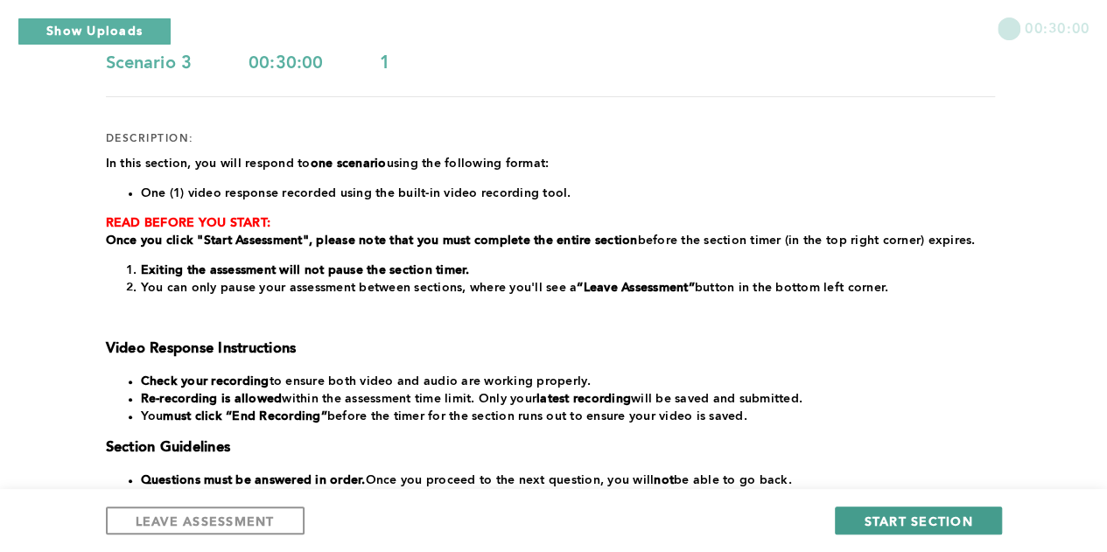
click at [968, 519] on span "START SECTION" at bounding box center [918, 521] width 109 height 17
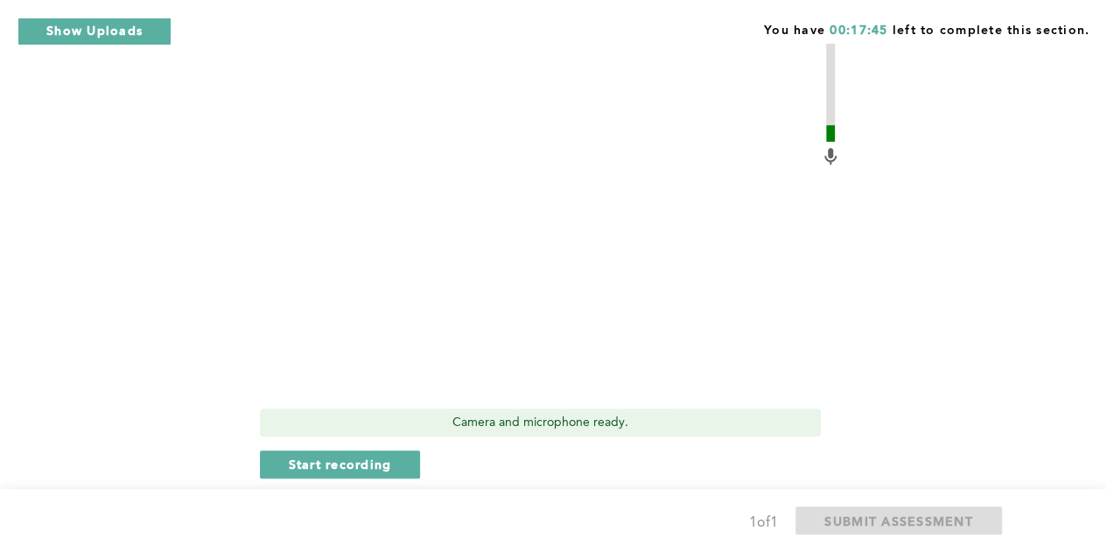
scroll to position [610, 0]
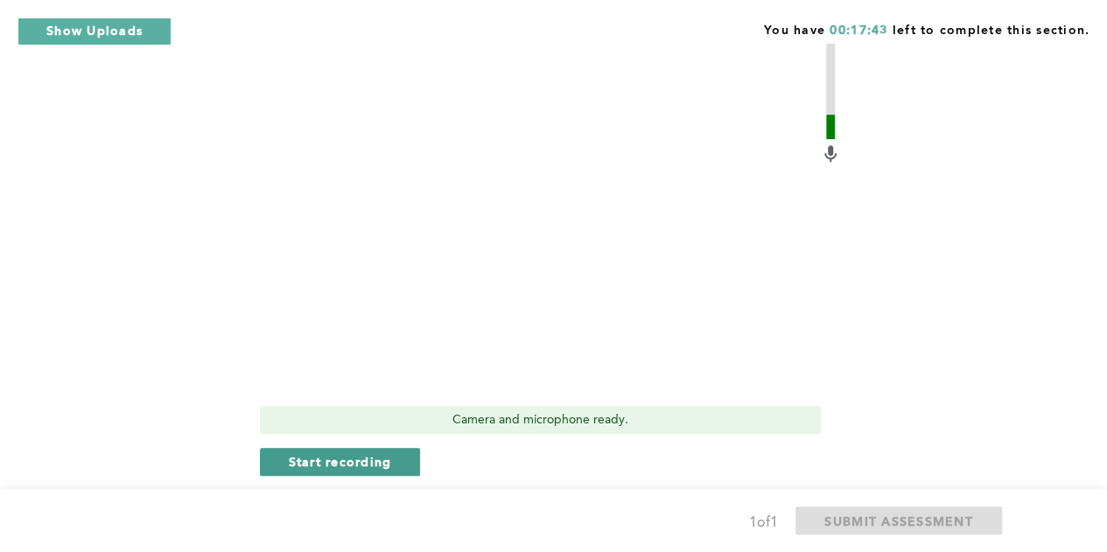
click at [381, 453] on span "Start recording" at bounding box center [340, 461] width 103 height 17
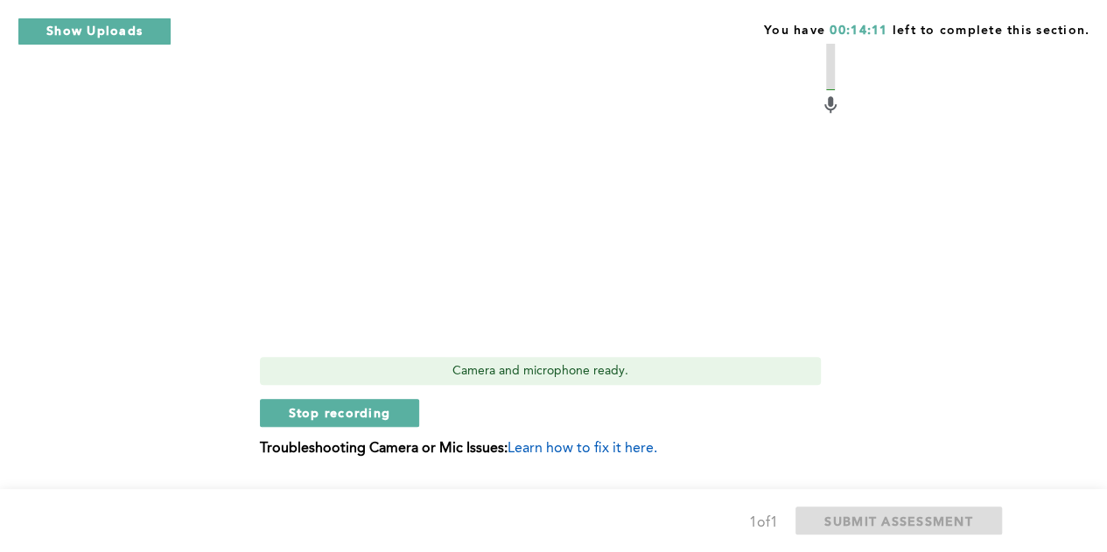
scroll to position [660, 0]
click at [362, 412] on div "Video Duration Remaining: 2:34 Camera and microphone ready. Stop recording Trou…" at bounding box center [550, 185] width 581 height 570
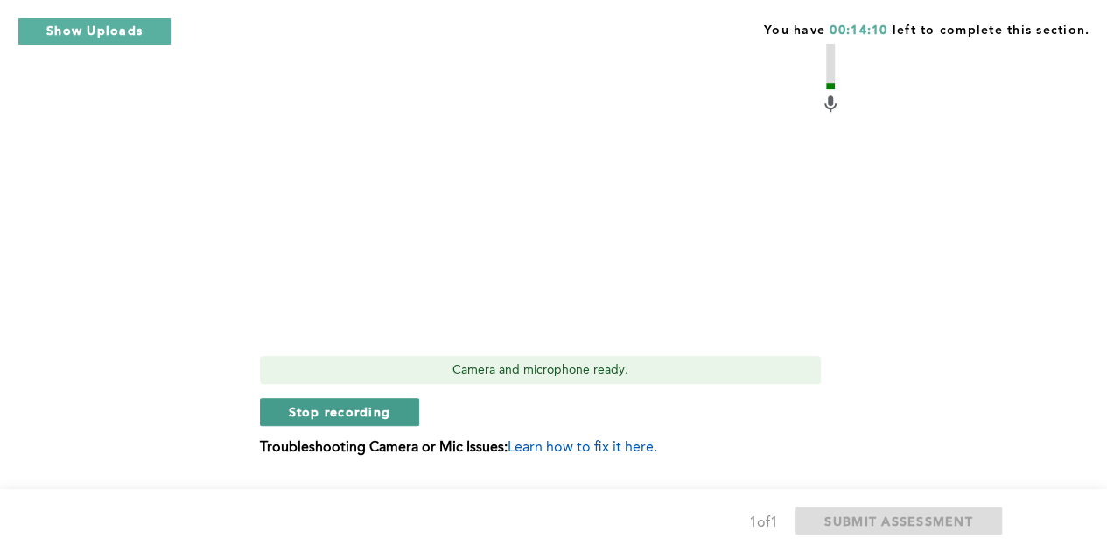
click at [361, 404] on span "Stop recording" at bounding box center [340, 412] width 102 height 17
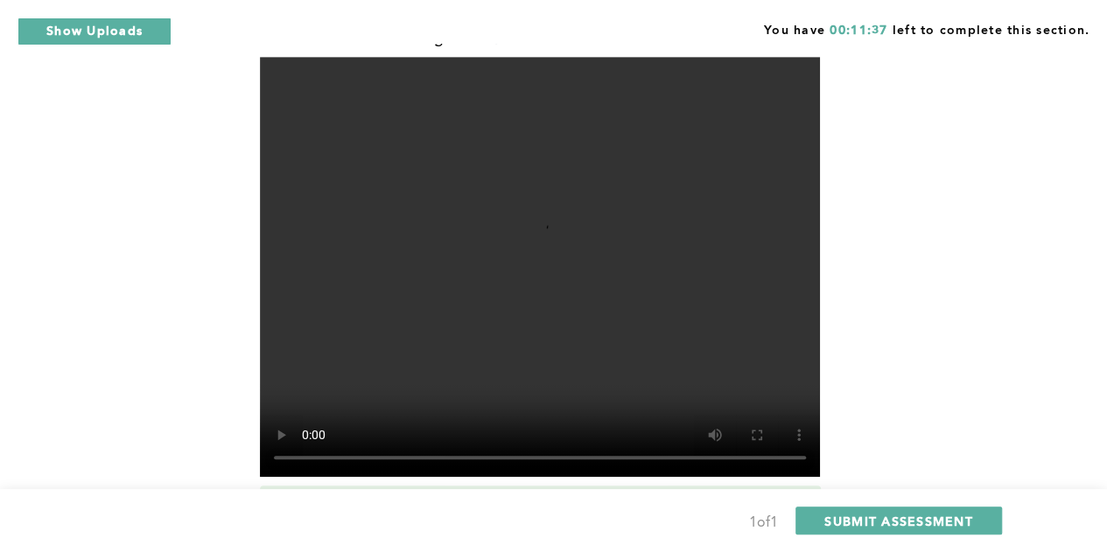
scroll to position [532, 0]
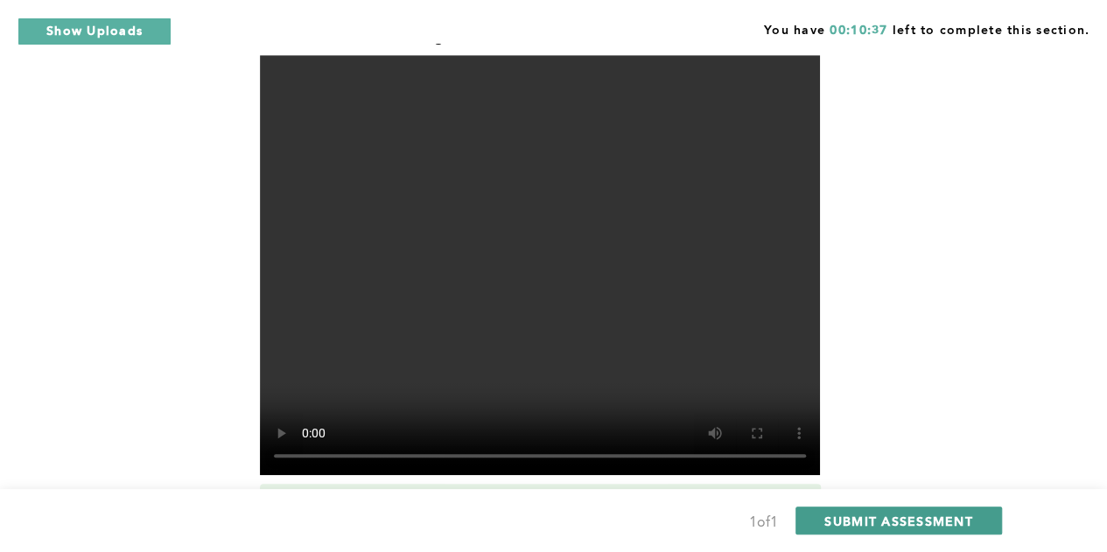
click at [923, 515] on span "SUBMIT ASSESSMENT" at bounding box center [899, 521] width 148 height 17
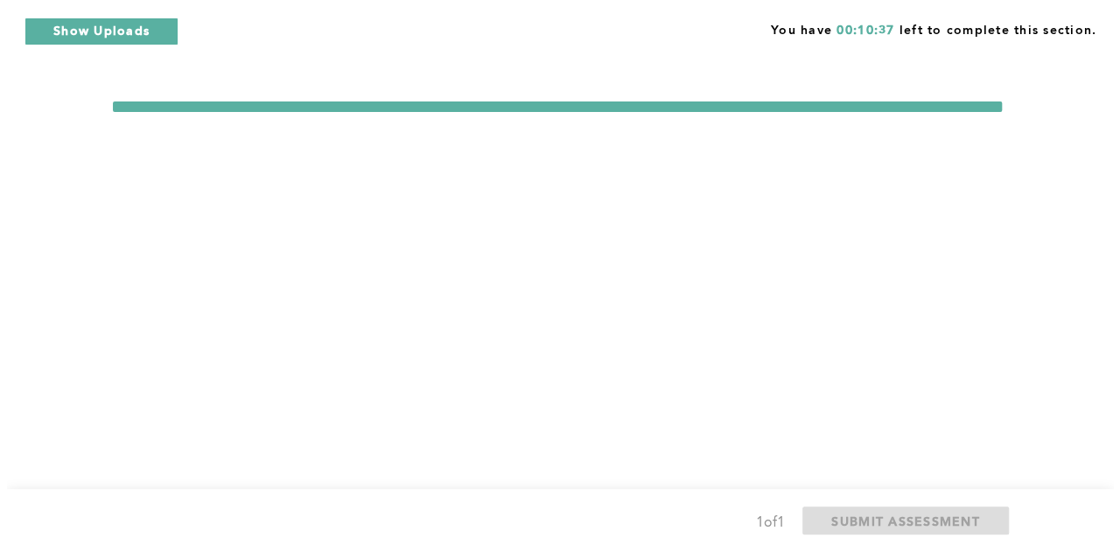
scroll to position [0, 0]
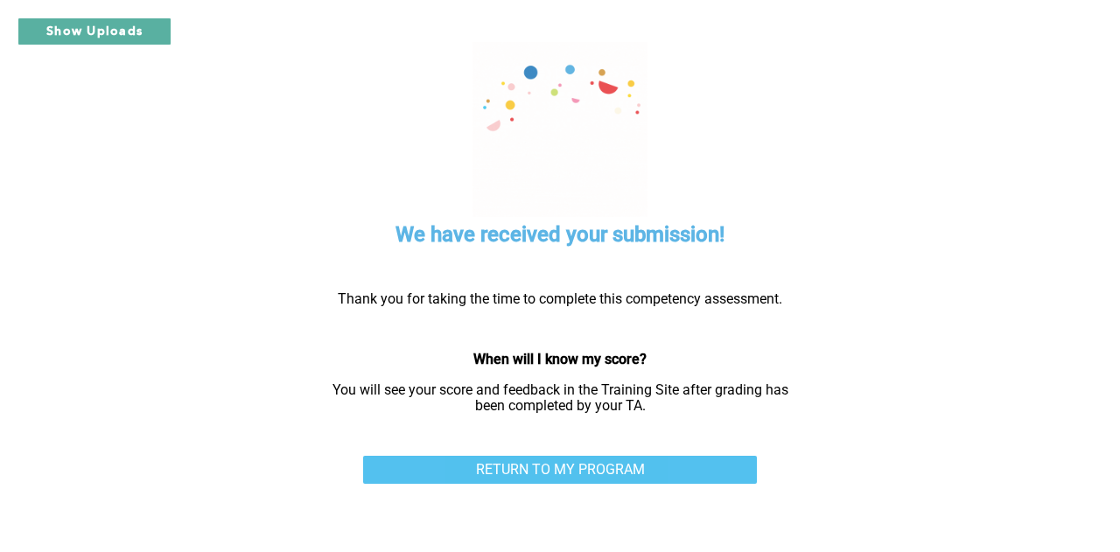
click at [632, 475] on link "RETURN TO MY PROGRAM" at bounding box center [560, 470] width 394 height 28
